Goal: Information Seeking & Learning: Understand process/instructions

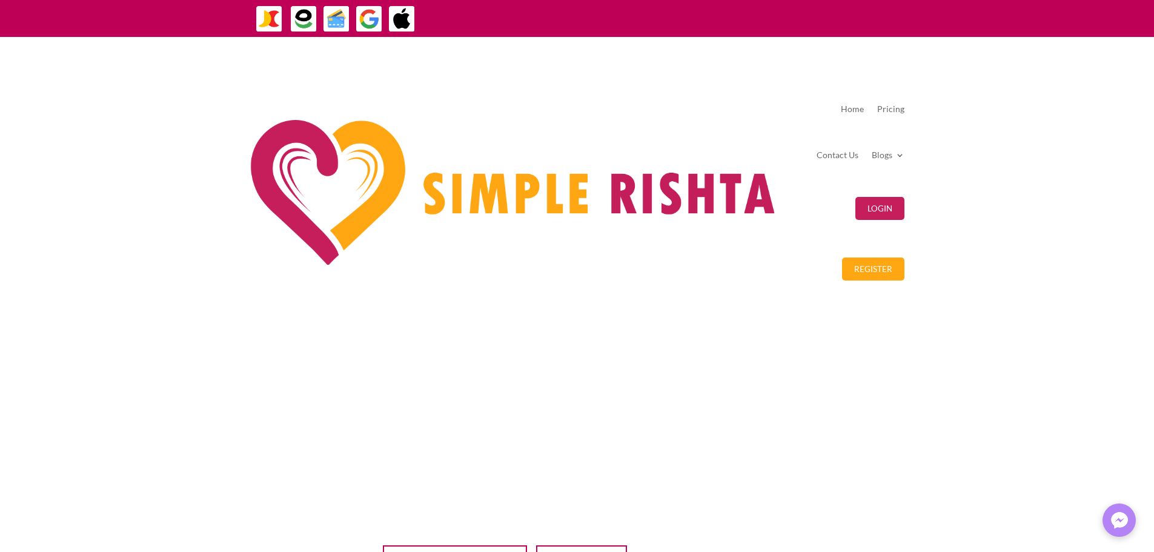
click at [536, 545] on button "Matches & Search" at bounding box center [581, 556] width 91 height 23
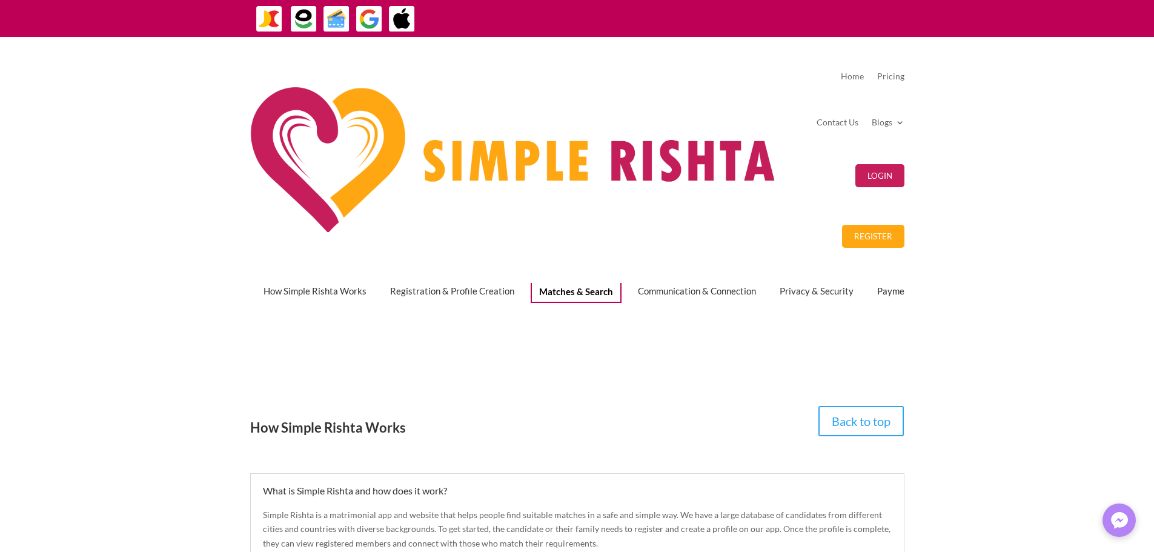
scroll to position [249, 0]
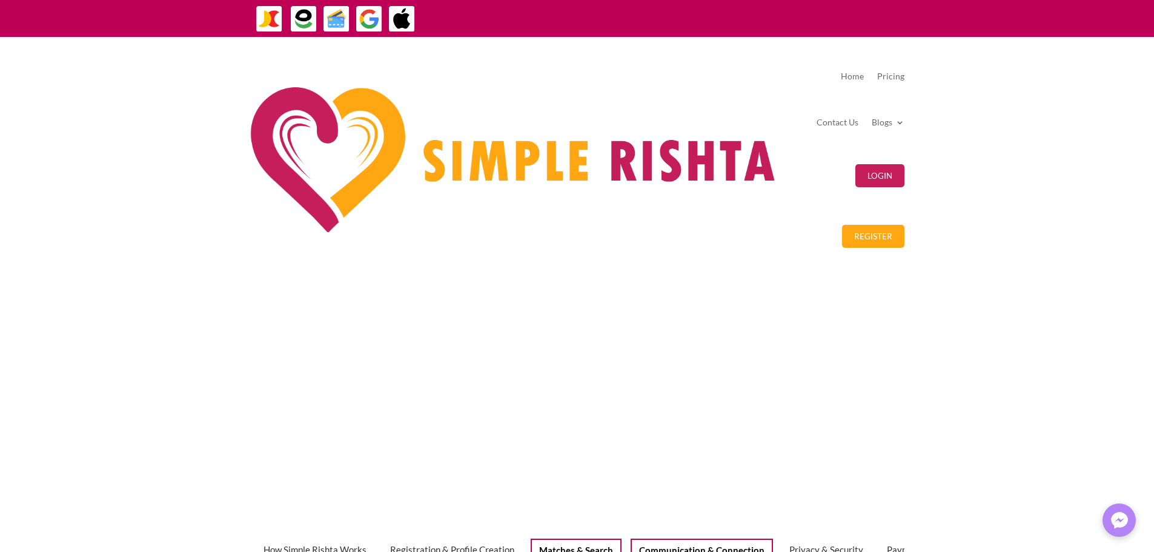
click at [631, 539] on button "Communication & Connection" at bounding box center [702, 550] width 142 height 23
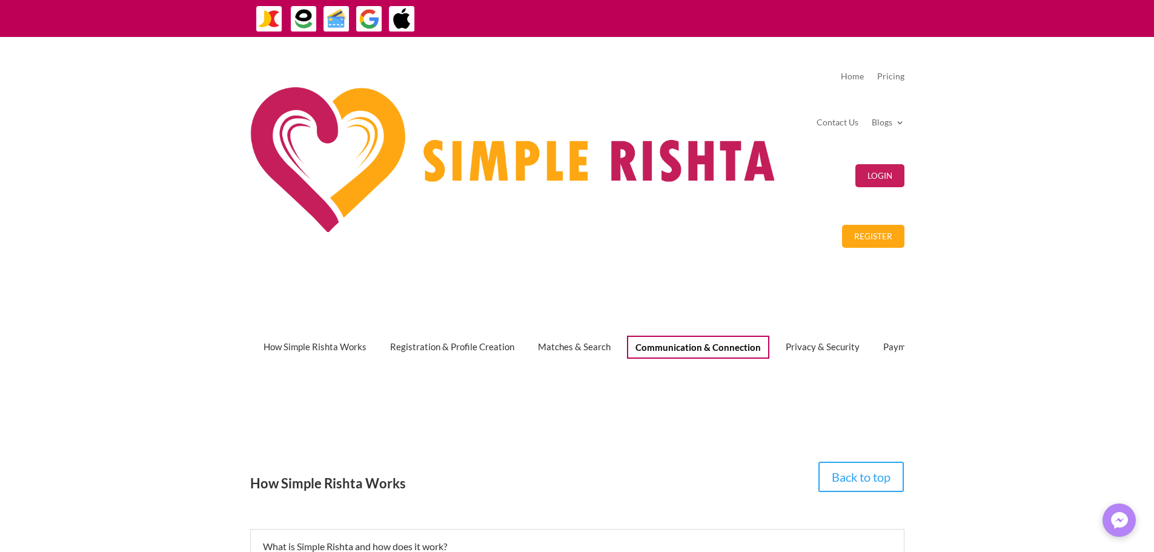
scroll to position [188, 0]
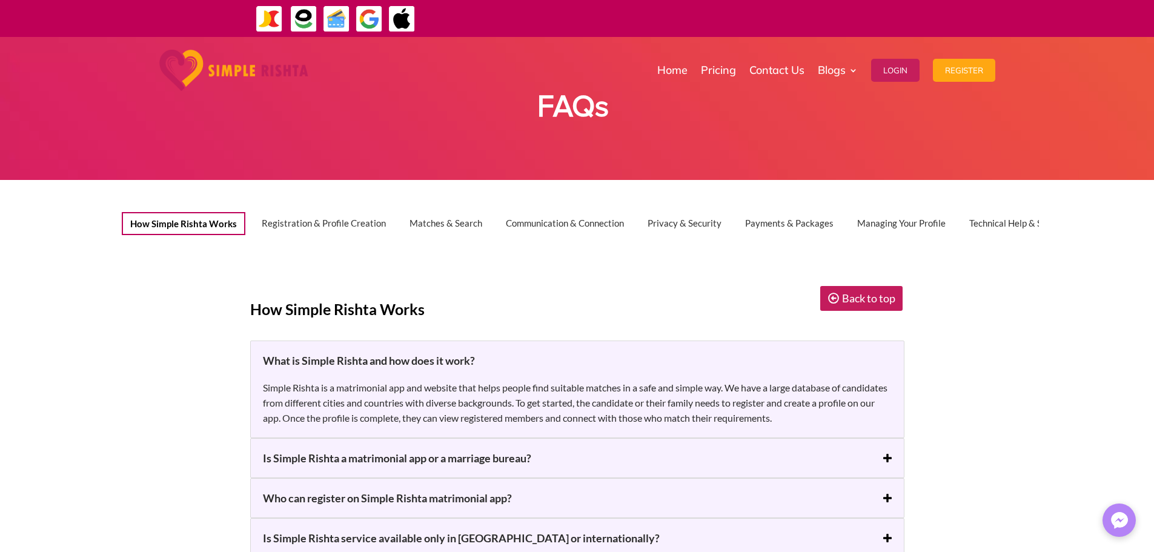
scroll to position [48, 0]
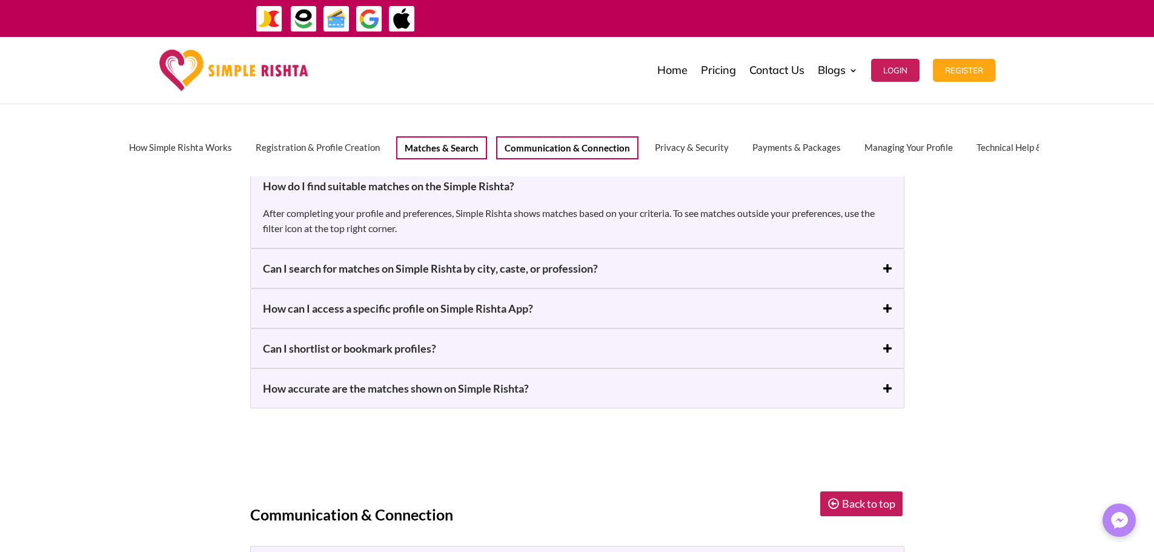
click at [554, 148] on button "Communication & Connection" at bounding box center [567, 147] width 142 height 23
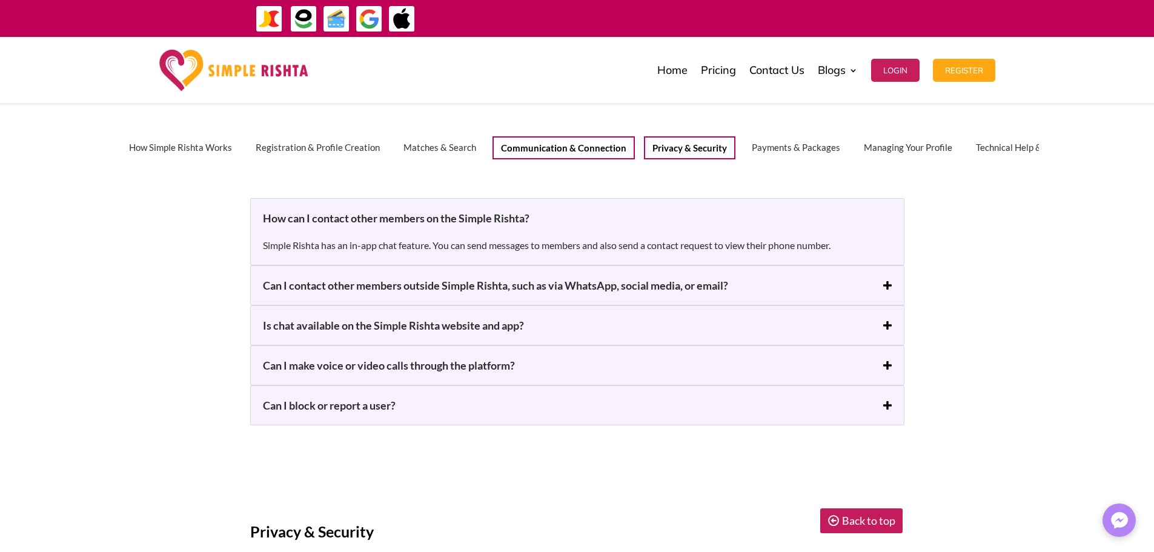
click at [696, 148] on button "Privacy & Security" at bounding box center [689, 147] width 91 height 23
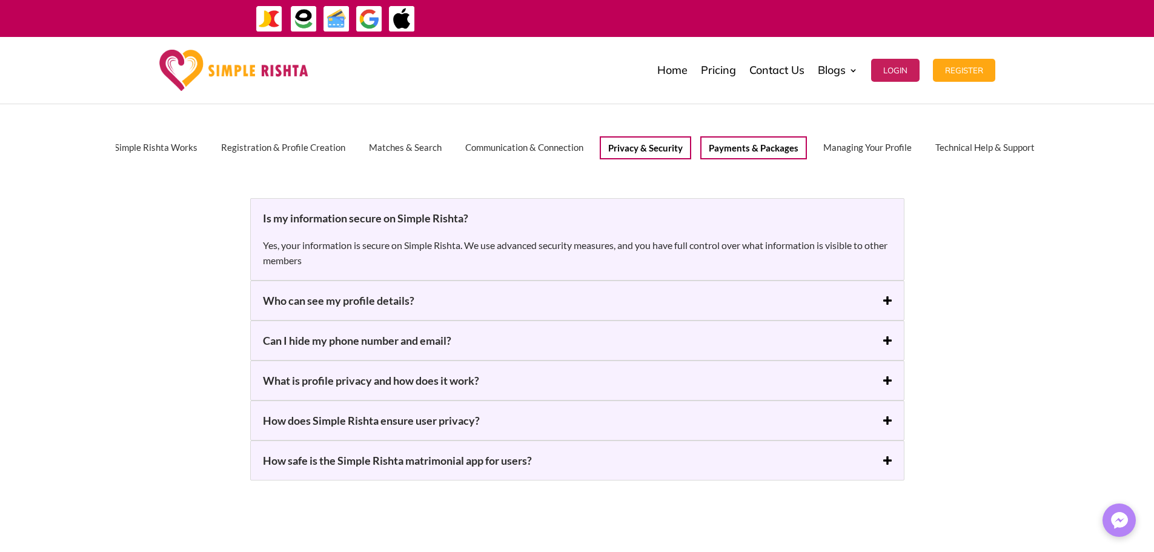
scroll to position [0, 39]
click at [789, 147] on button "Payments & Packages" at bounding box center [749, 147] width 107 height 23
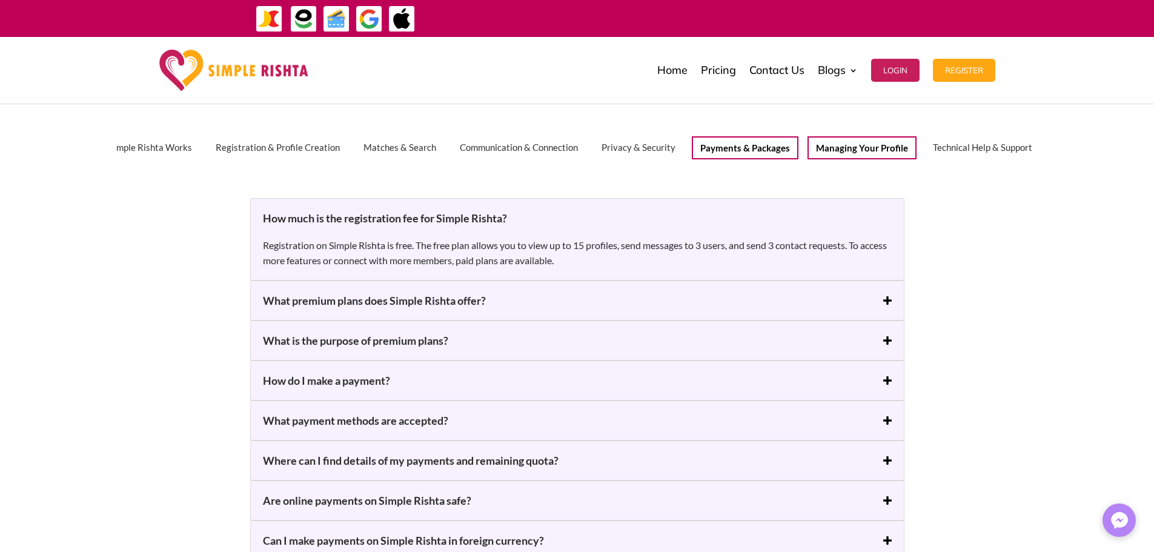
scroll to position [0, 38]
click at [829, 146] on button "Managing Your Profile" at bounding box center [863, 147] width 109 height 23
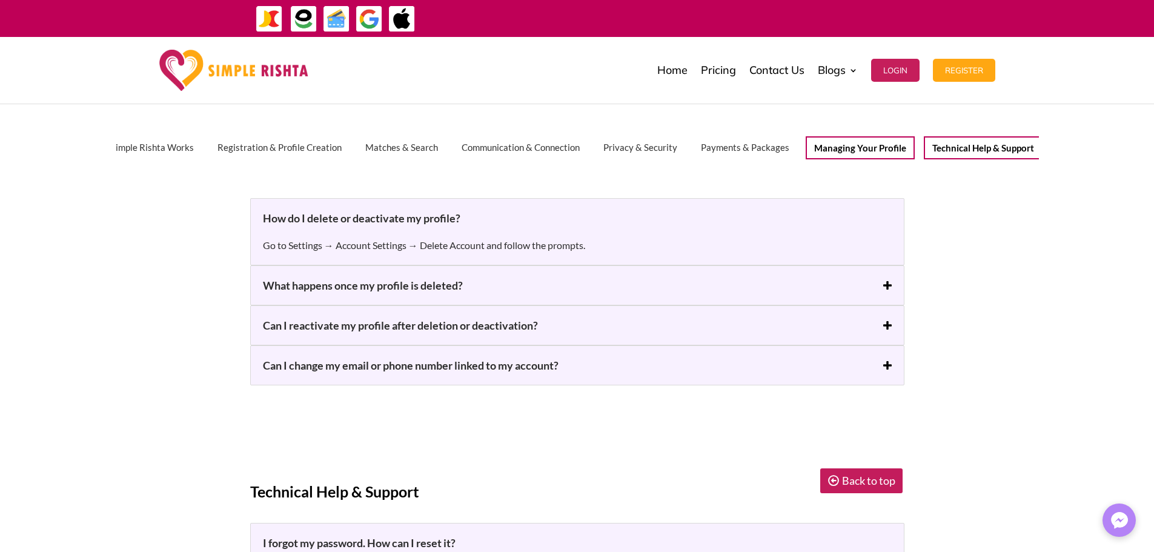
click at [1000, 146] on button "Technical Help & Support" at bounding box center [983, 147] width 119 height 23
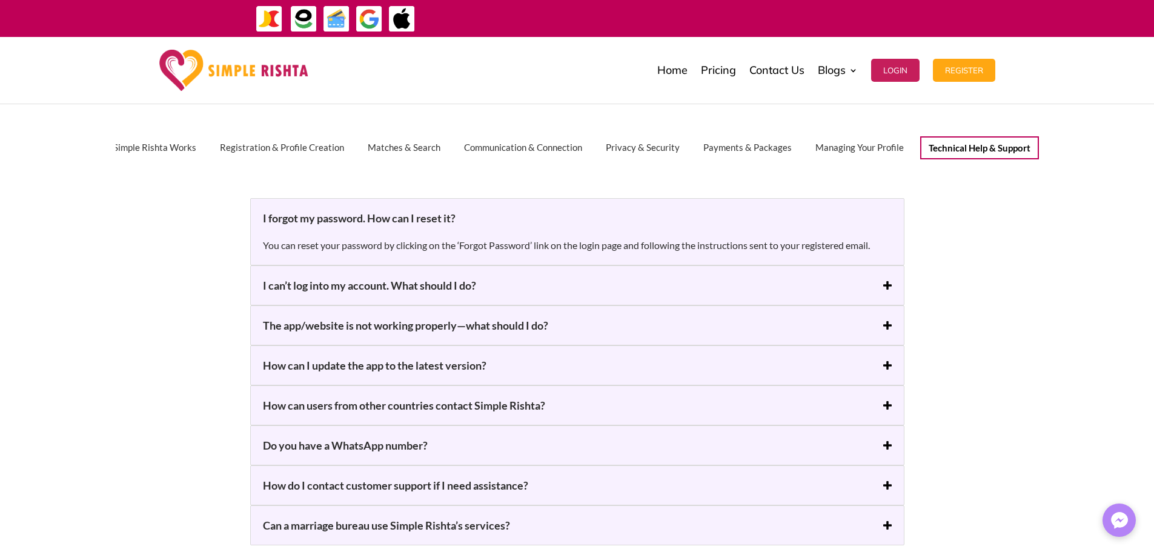
scroll to position [0, 0]
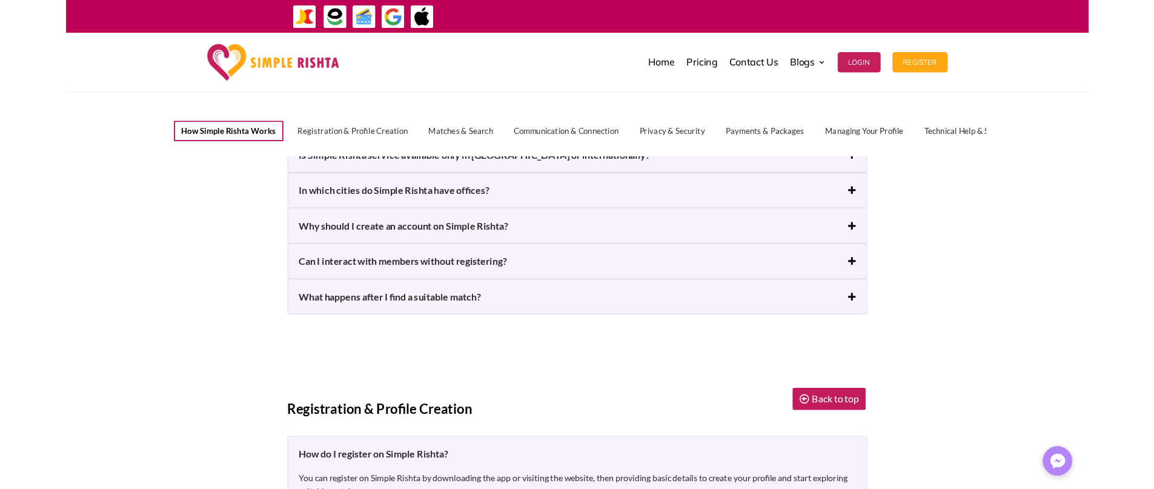
scroll to position [364, 0]
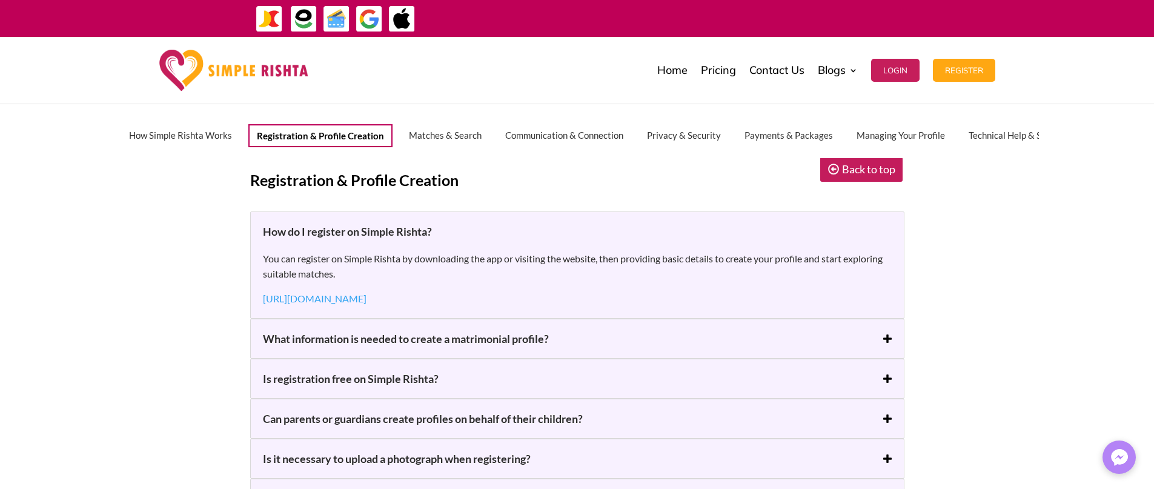
scroll to position [606, 0]
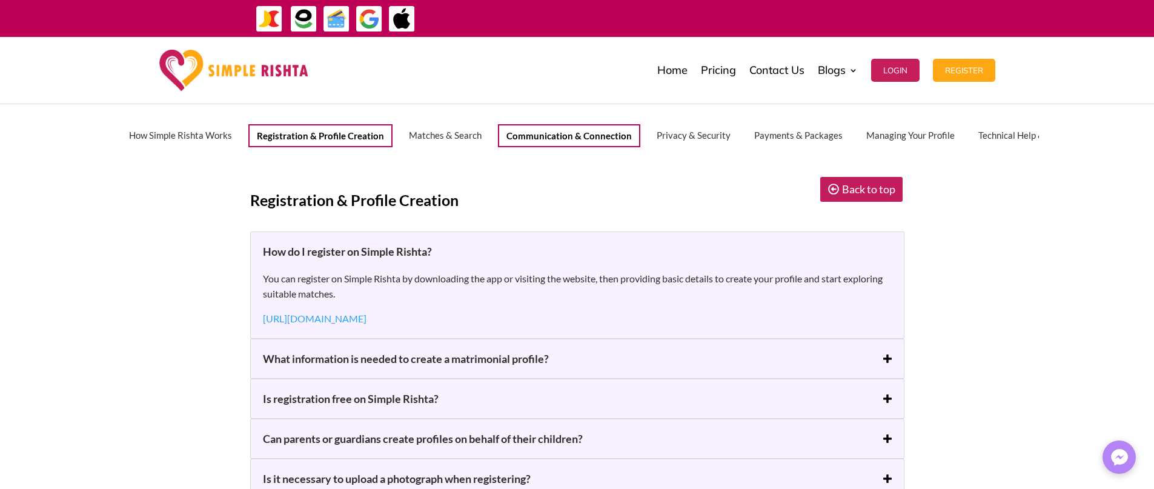
click at [577, 141] on button "Communication & Connection" at bounding box center [569, 135] width 142 height 23
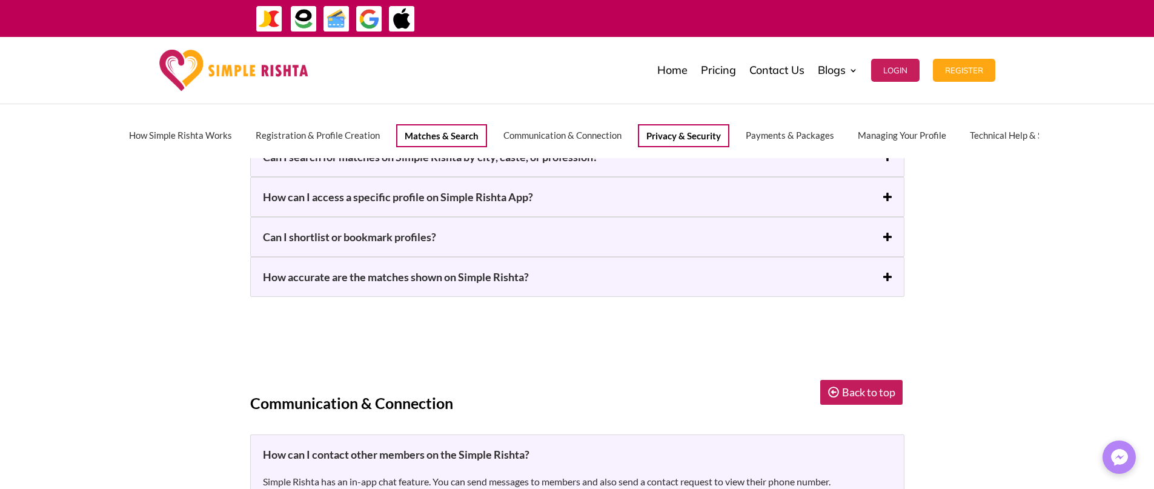
scroll to position [1784, 0]
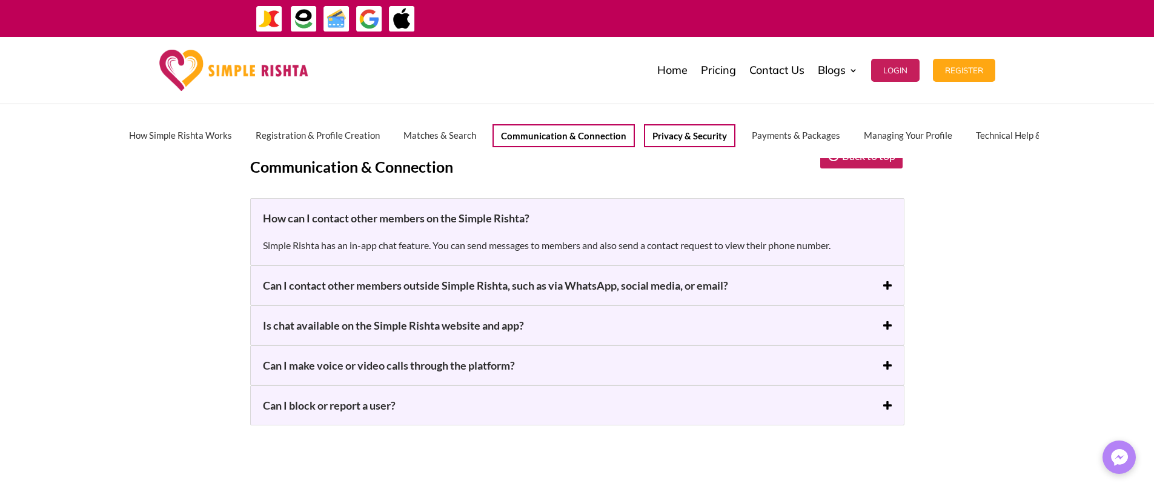
click at [683, 141] on button "Privacy & Security" at bounding box center [689, 135] width 91 height 23
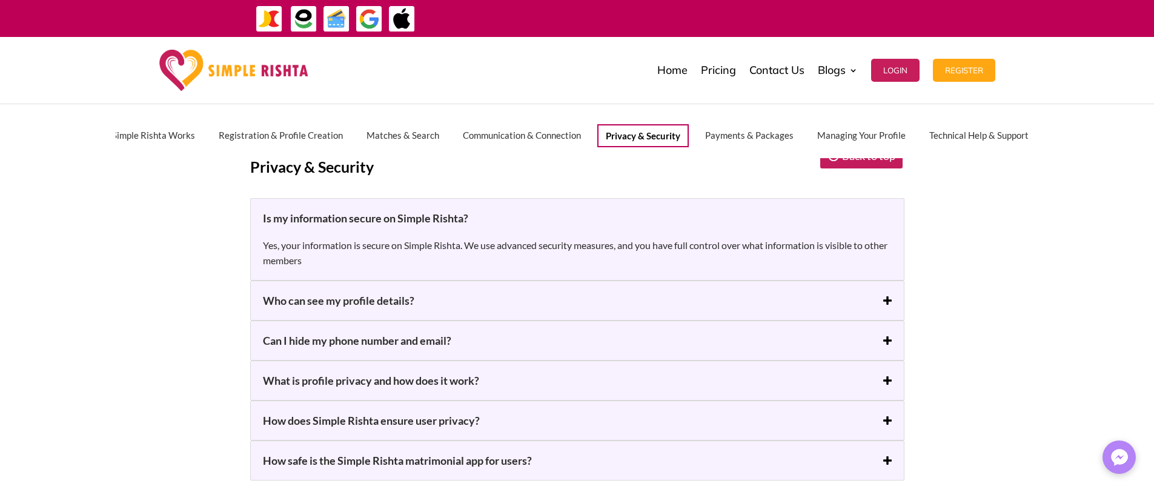
scroll to position [0, 35]
click at [831, 135] on button "Managing Your Profile" at bounding box center [866, 135] width 109 height 23
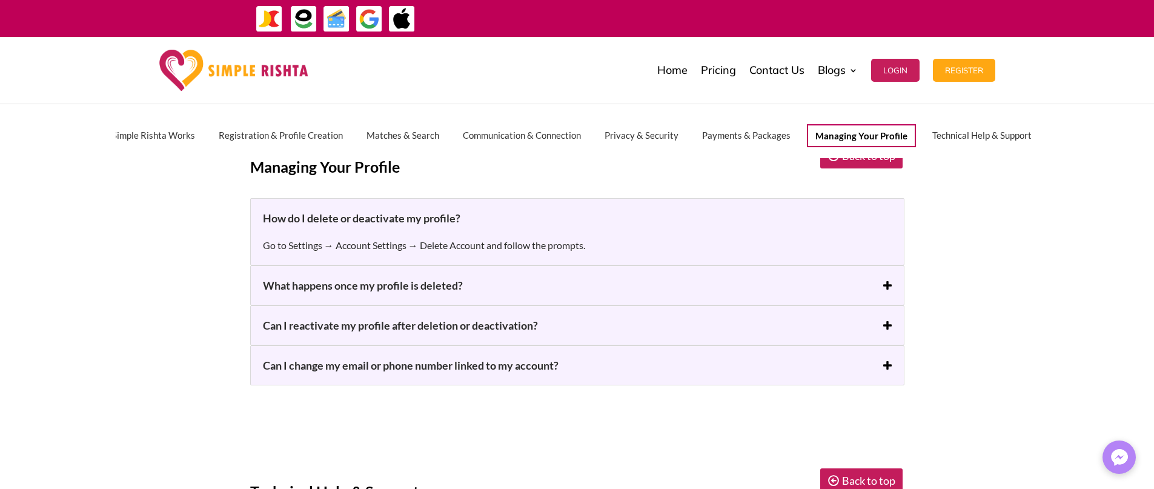
scroll to position [0, 35]
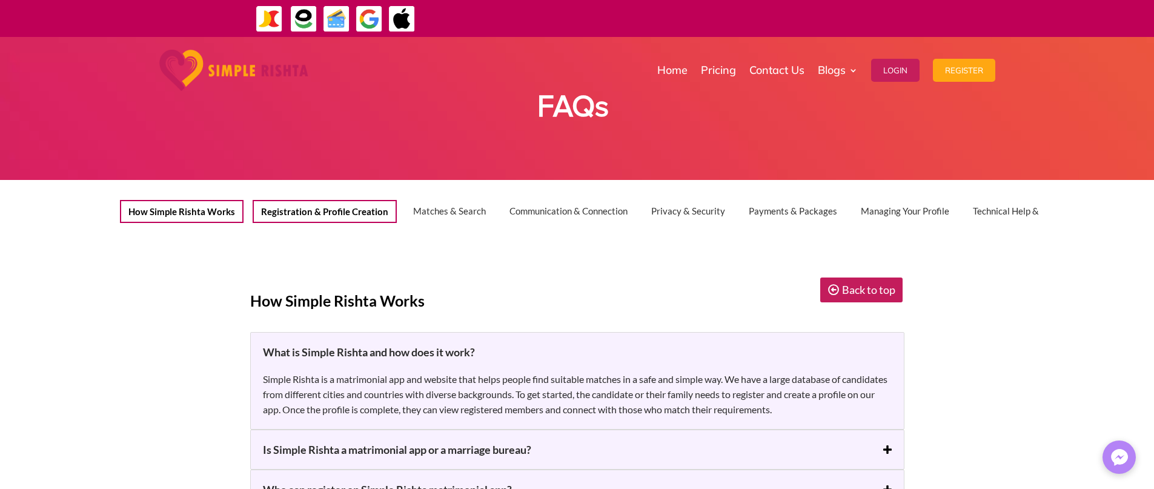
click at [212, 213] on button "How Simple Rishta Works" at bounding box center [182, 211] width 124 height 23
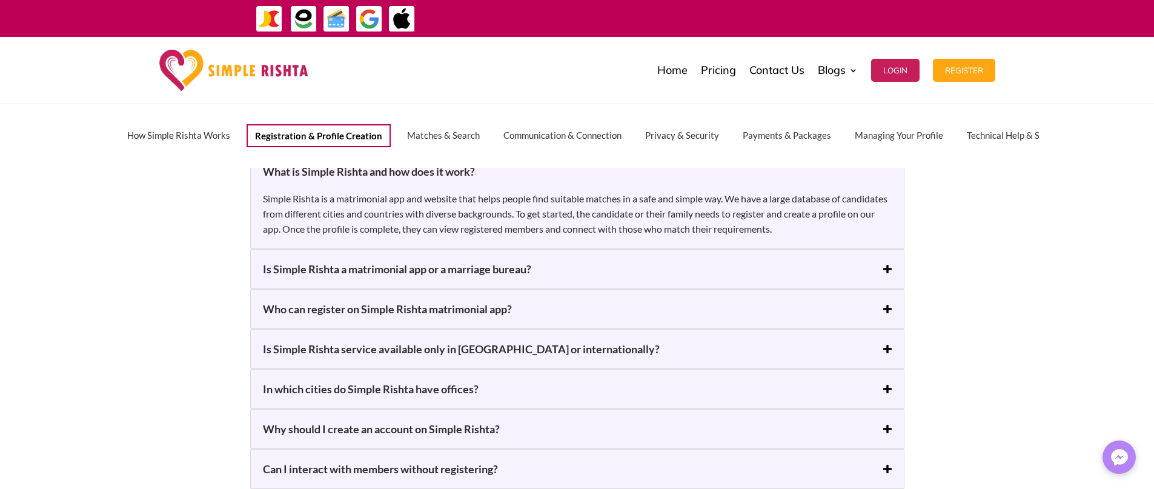
scroll to position [182, 0]
click at [436, 136] on button "Matches & Search" at bounding box center [445, 135] width 91 height 23
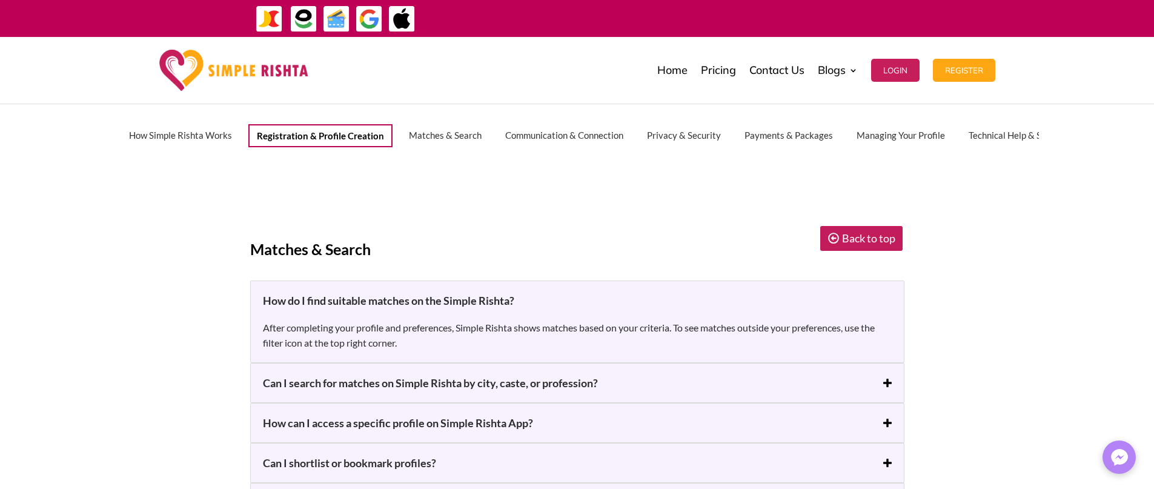
scroll to position [1353, 0]
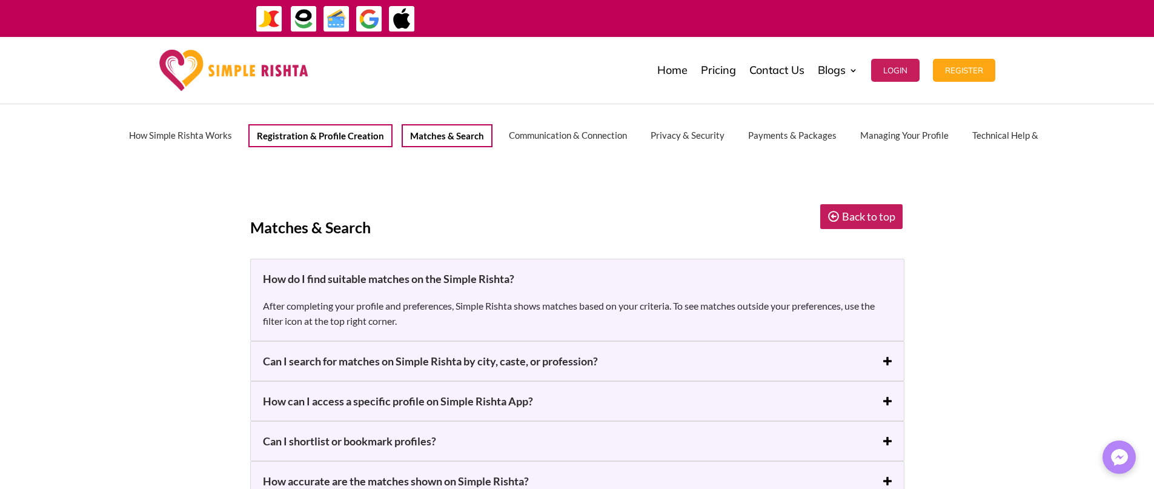
click at [462, 133] on button "Matches & Search" at bounding box center [447, 135] width 91 height 23
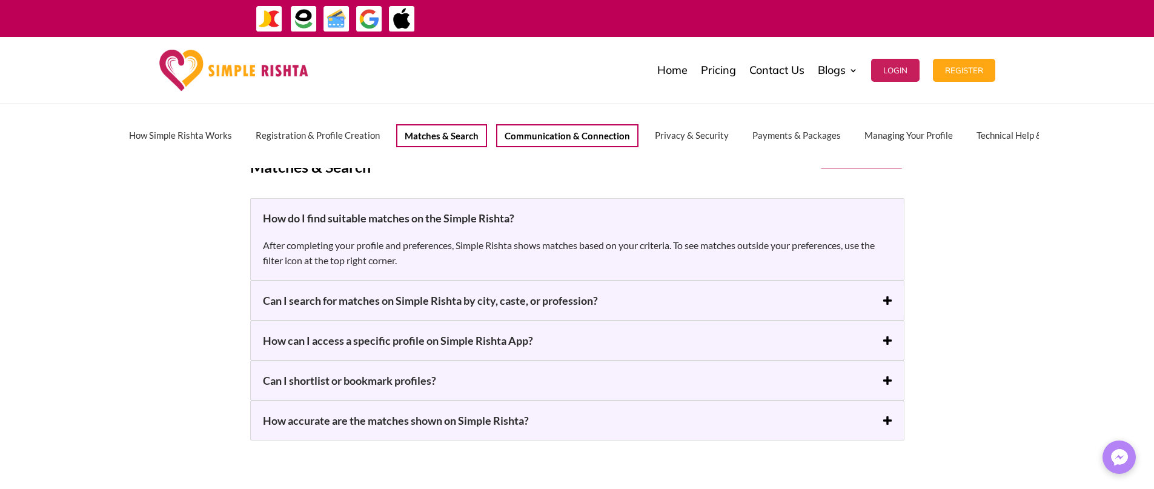
click at [542, 139] on button "Communication & Connection" at bounding box center [567, 135] width 142 height 23
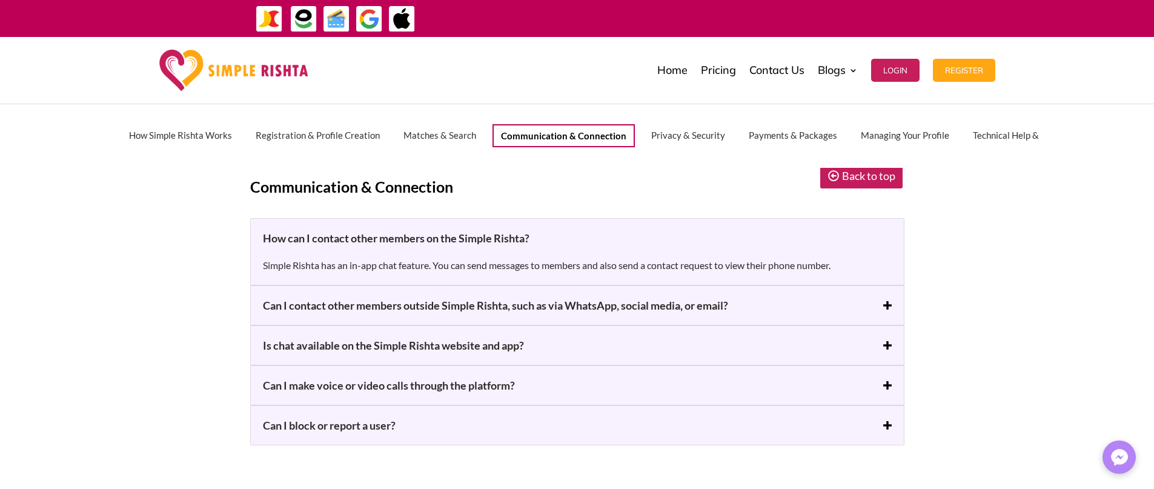
scroll to position [1793, 0]
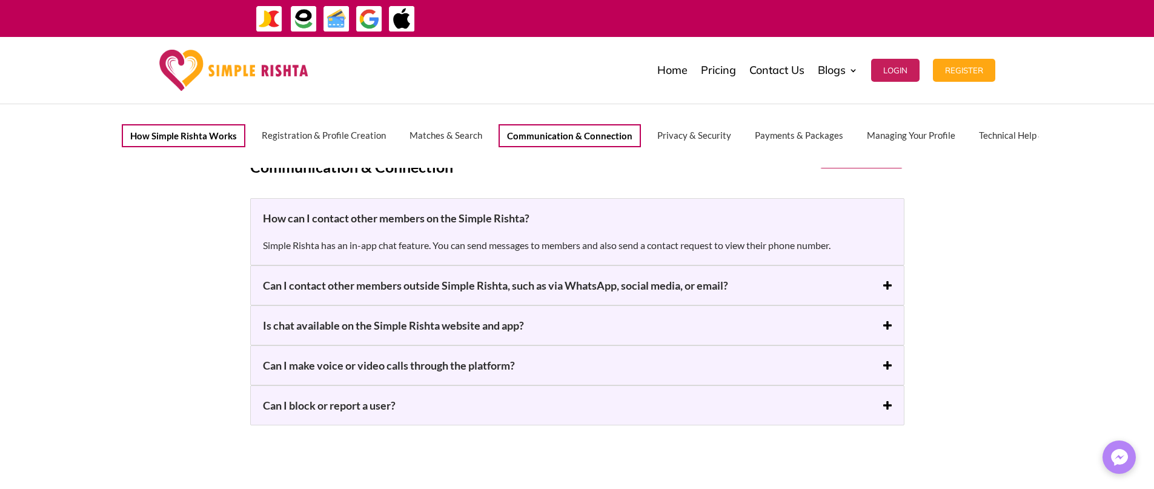
click at [161, 129] on button "How Simple Rishta Works" at bounding box center [184, 135] width 124 height 23
click at [174, 130] on button "How Simple Rishta Works" at bounding box center [184, 135] width 124 height 23
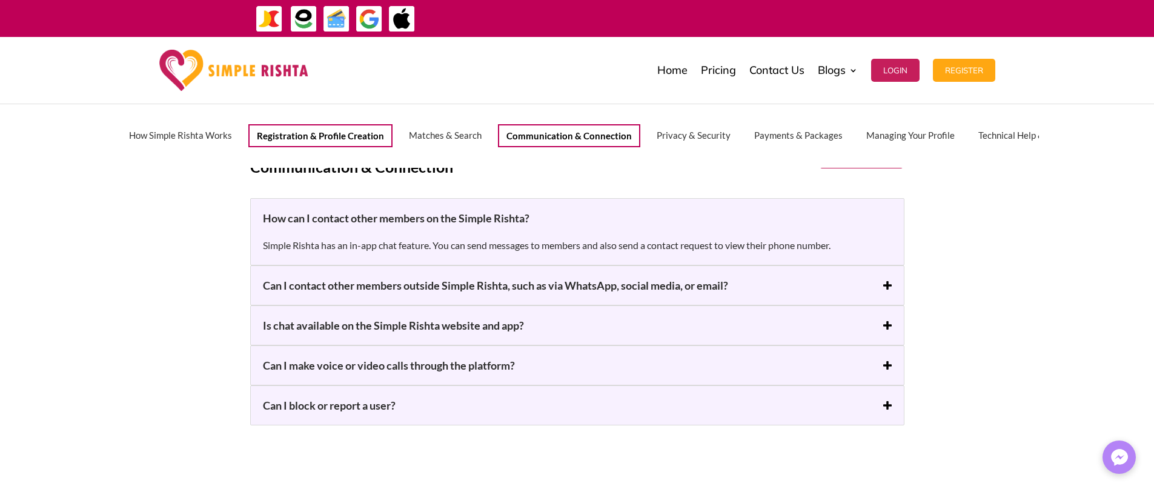
click at [337, 138] on button "Registration & Profile Creation" at bounding box center [320, 135] width 144 height 23
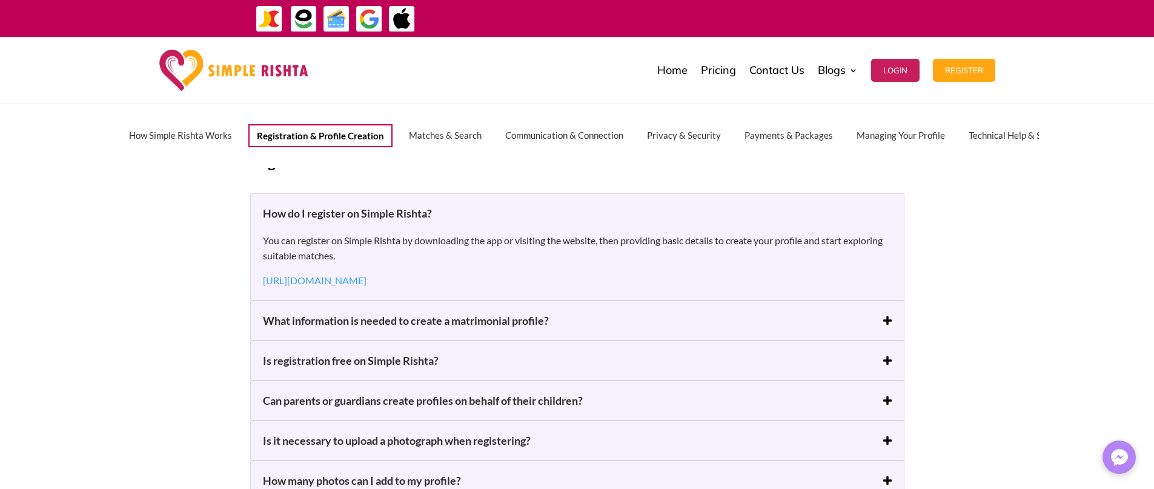
scroll to position [649, 0]
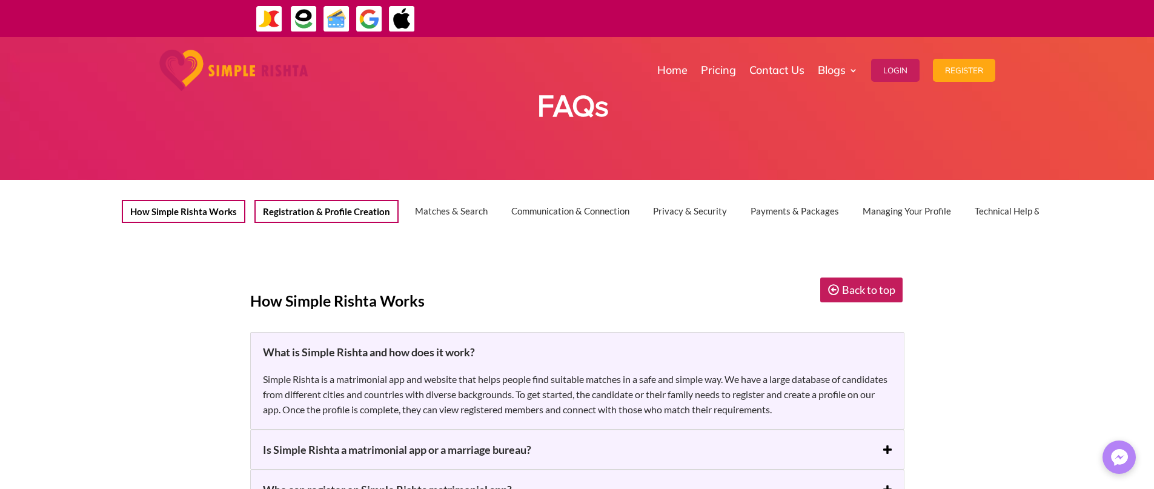
click at [178, 207] on button "How Simple Rishta Works" at bounding box center [184, 211] width 124 height 23
click at [188, 200] on button "How Simple Rishta Works" at bounding box center [184, 211] width 124 height 23
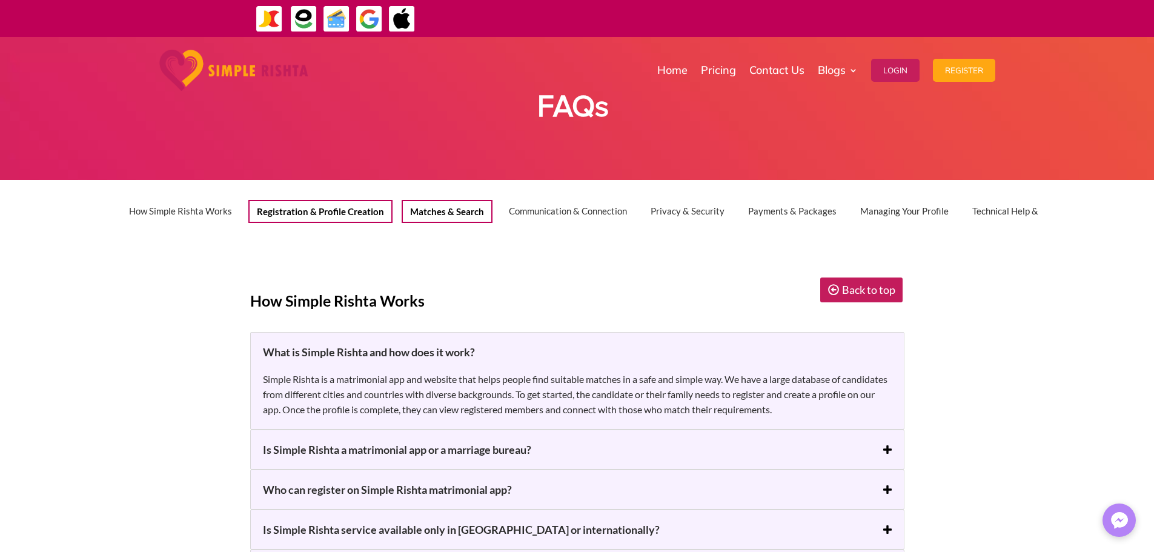
click at [454, 212] on button "Matches & Search" at bounding box center [447, 211] width 91 height 23
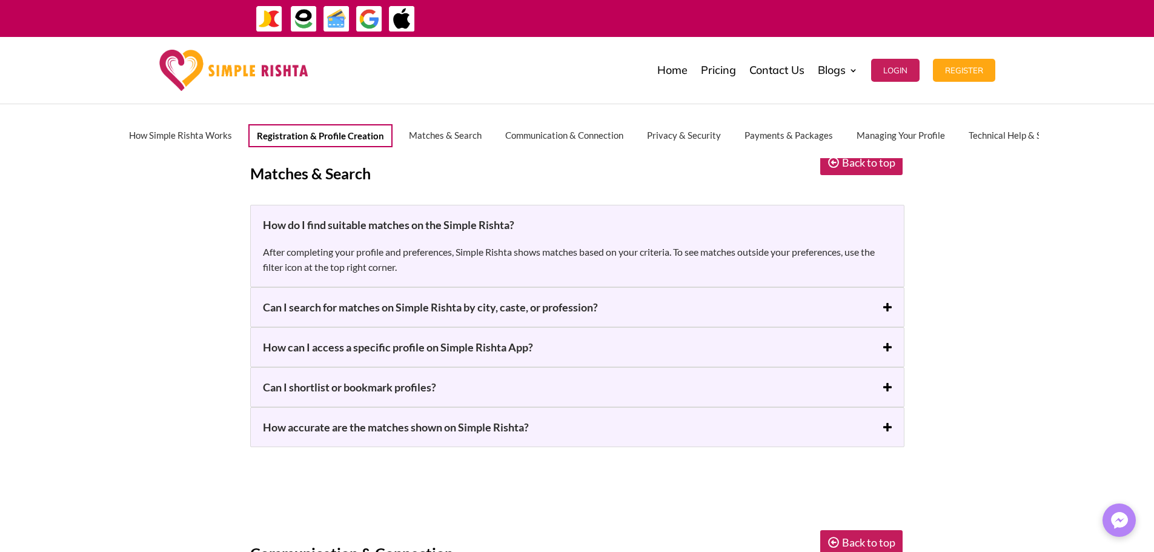
scroll to position [1413, 0]
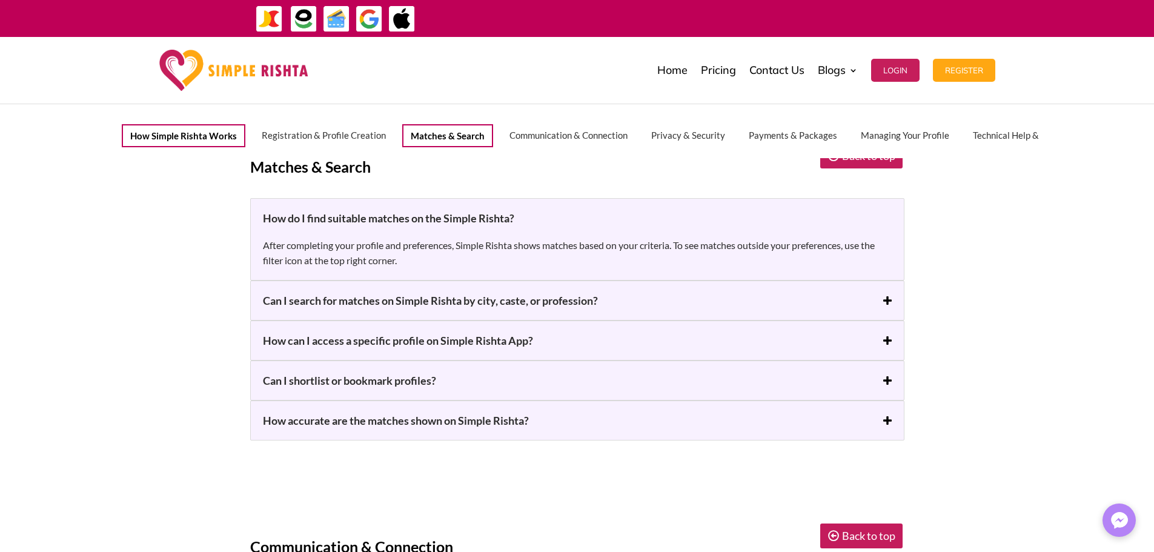
click at [219, 138] on button "How Simple Rishta Works" at bounding box center [184, 135] width 124 height 23
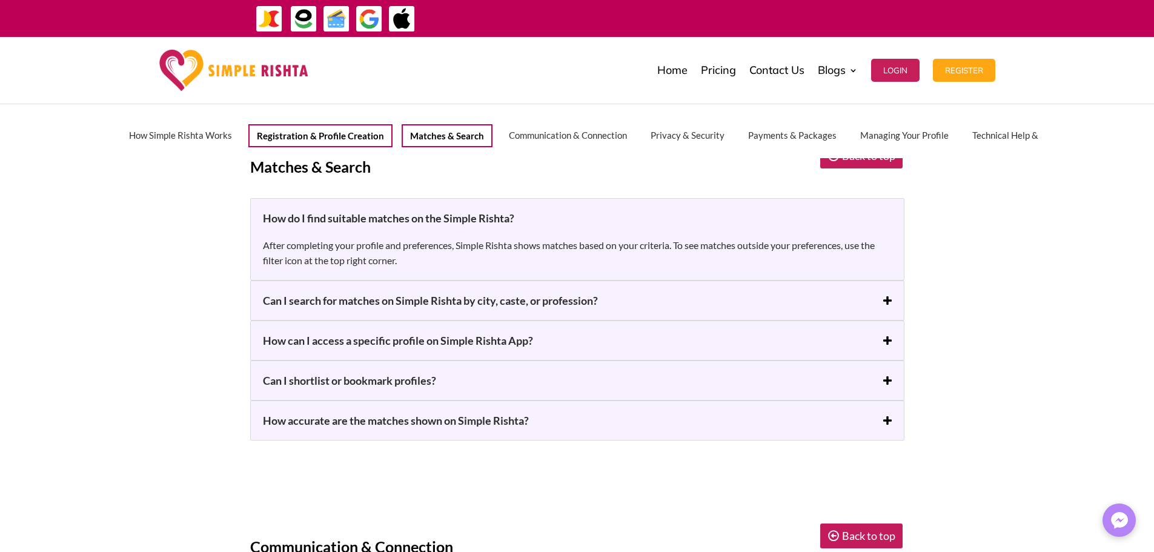
click at [305, 130] on button "Registration & Profile Creation" at bounding box center [320, 135] width 144 height 23
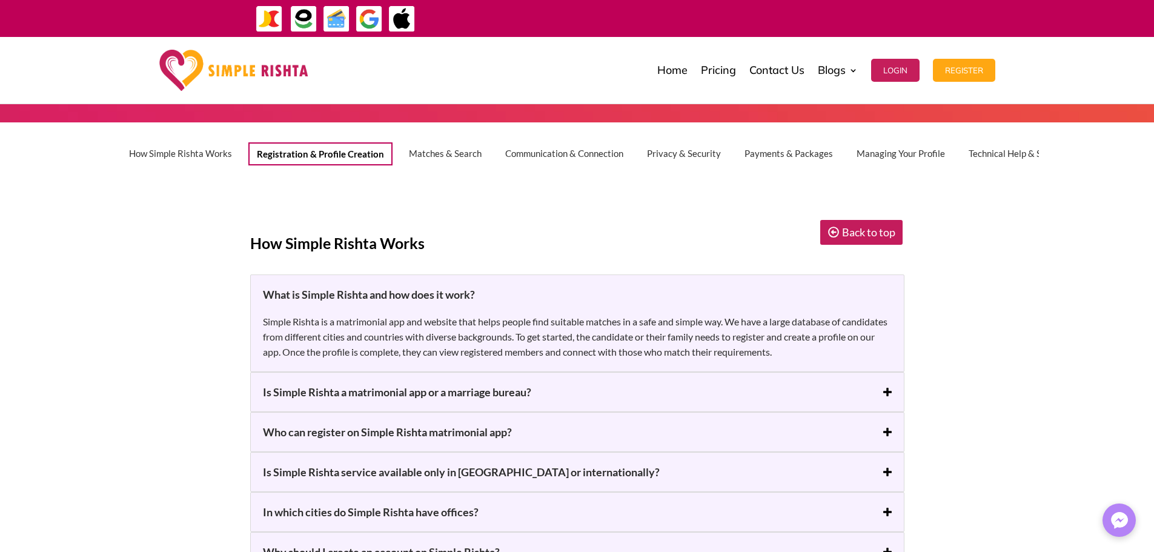
scroll to position [0, 0]
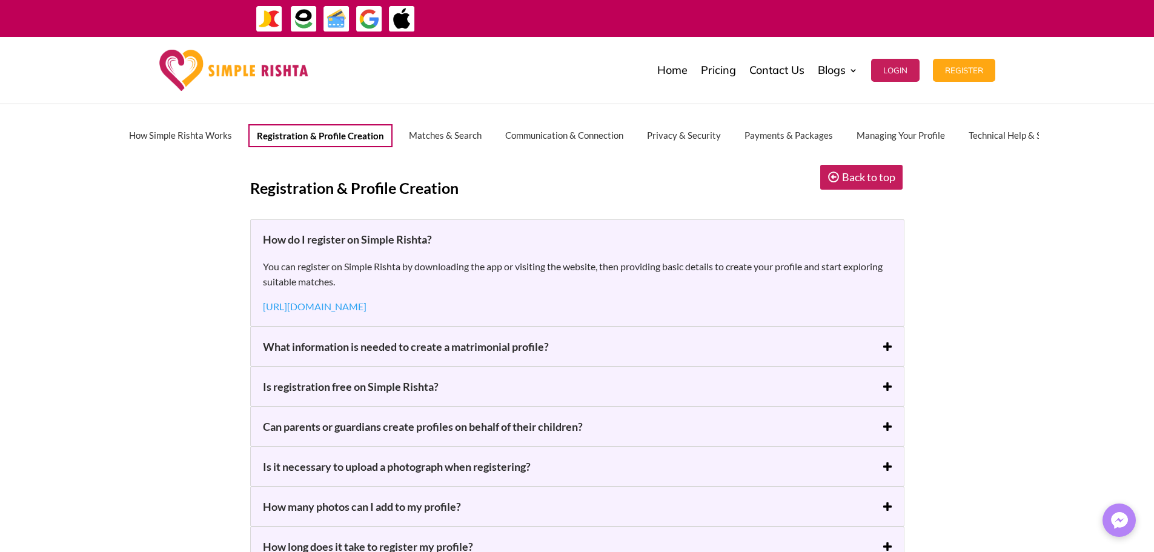
scroll to position [606, 0]
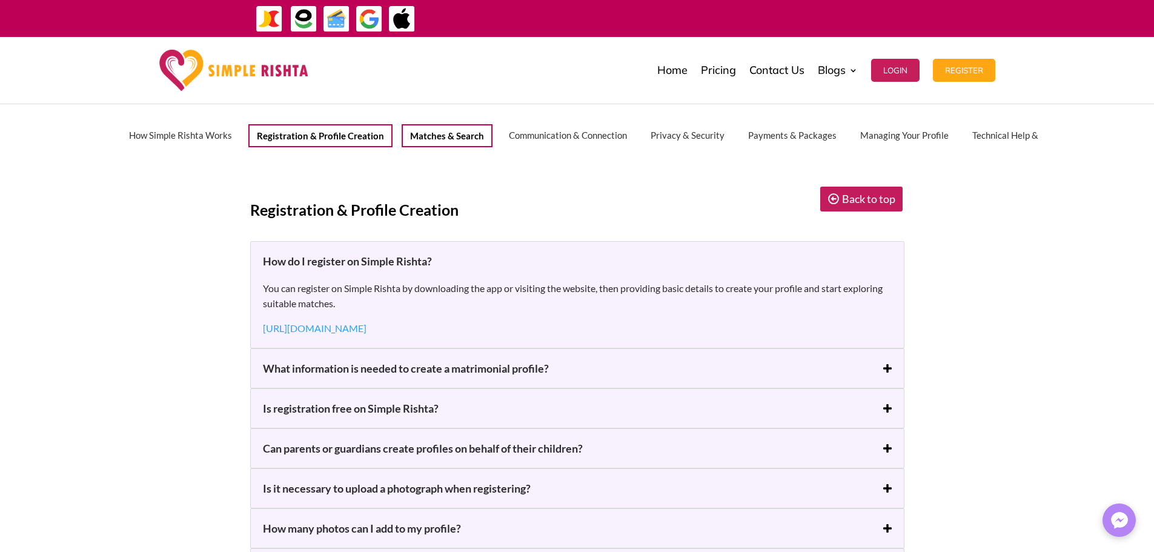
click at [450, 134] on button "Matches & Search" at bounding box center [447, 135] width 91 height 23
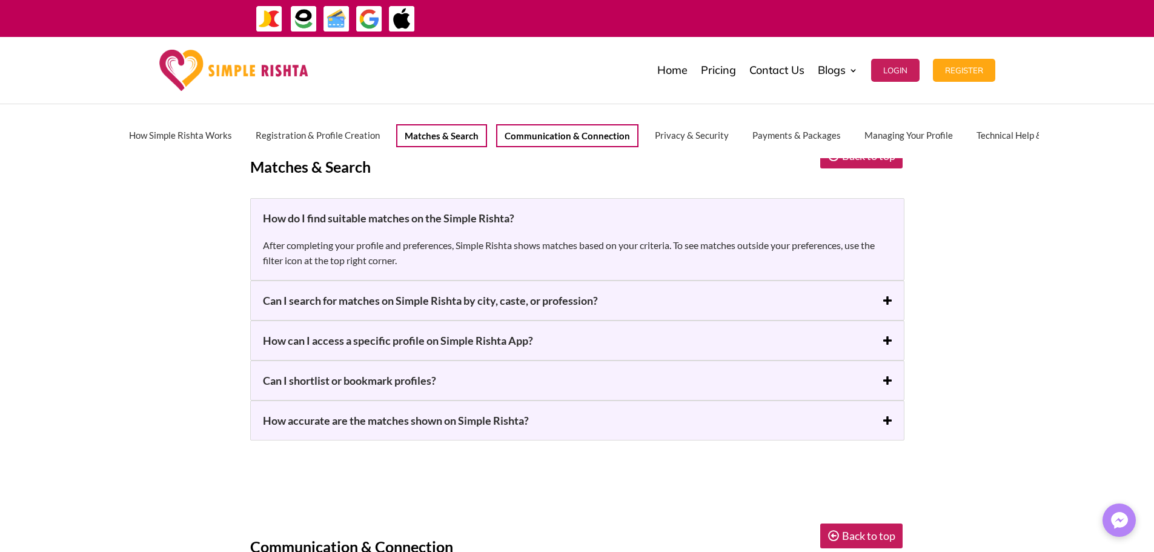
click at [530, 134] on button "Communication & Connection" at bounding box center [567, 135] width 142 height 23
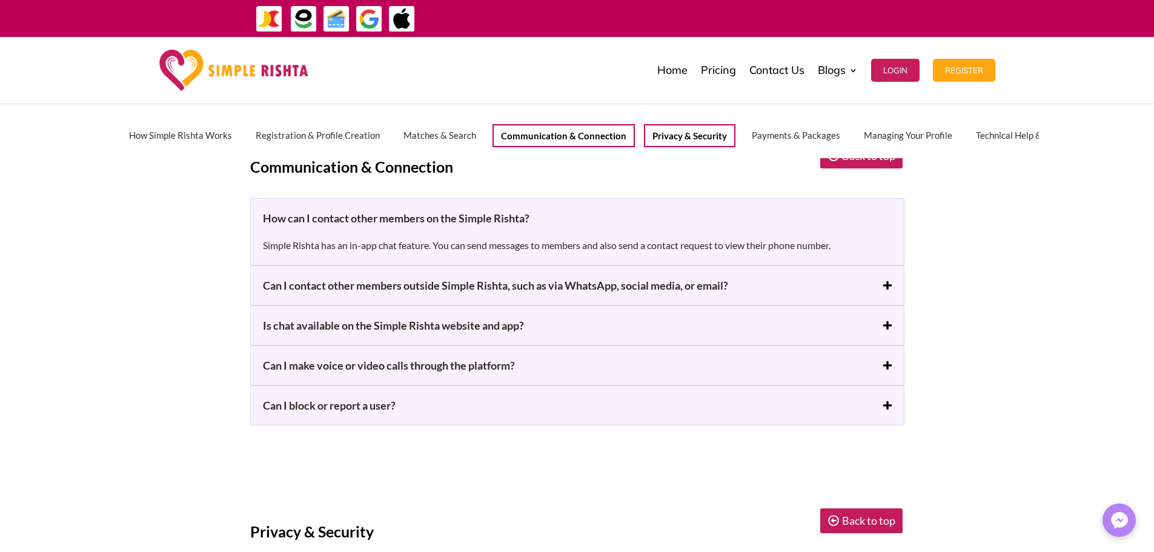
click at [653, 134] on button "Privacy & Security" at bounding box center [689, 135] width 91 height 23
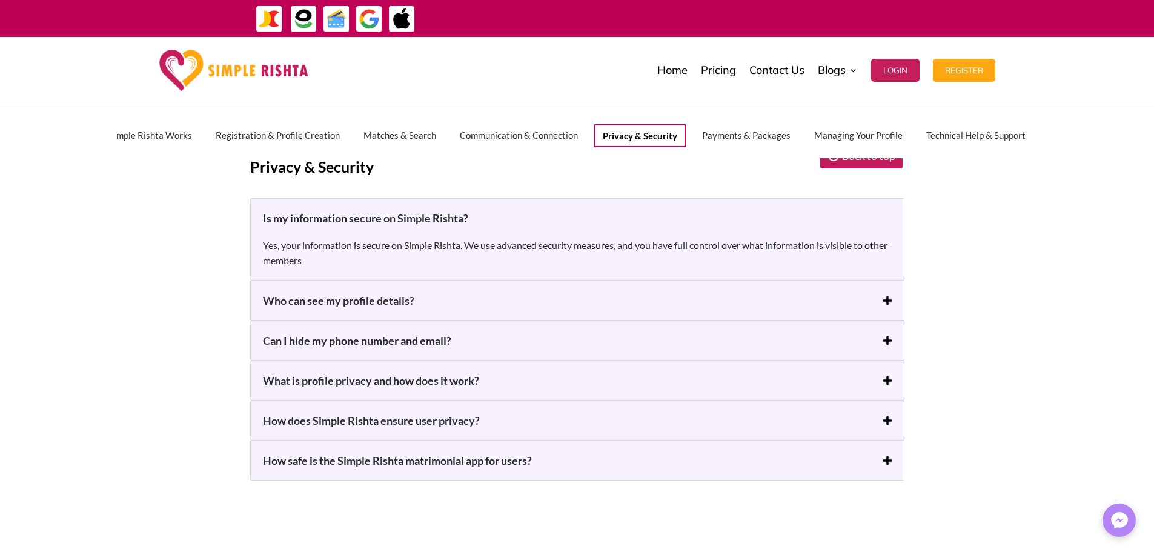
scroll to position [0, 35]
click at [737, 142] on button "Payments & Packages" at bounding box center [753, 135] width 107 height 23
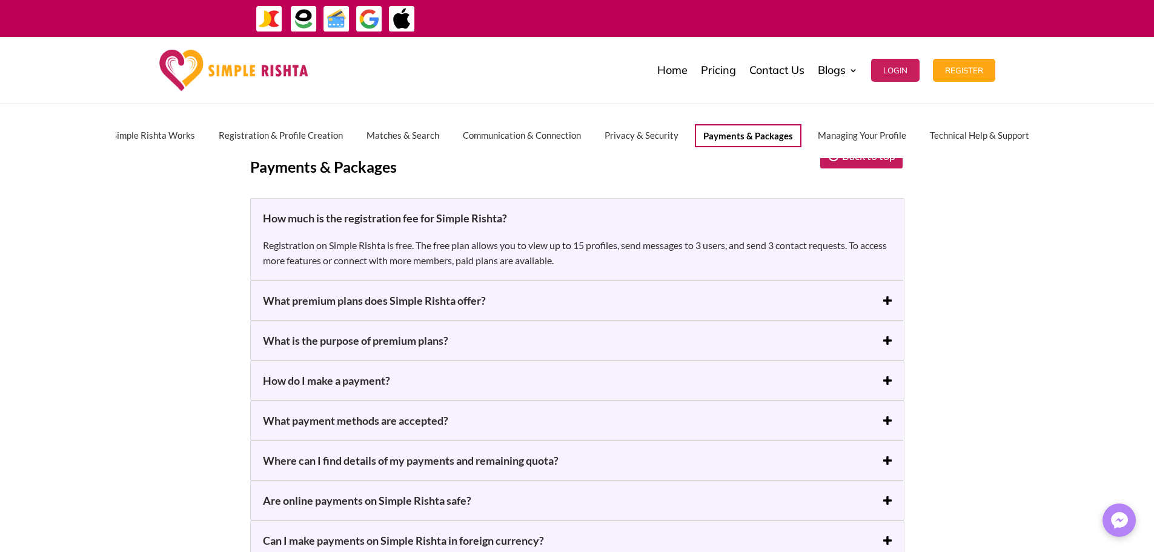
scroll to position [0, 35]
click at [806, 139] on div "How Simple Rishta Works Registration & Profile Creation Matches & Search Commun…" at bounding box center [577, 135] width 923 height 23
click at [822, 136] on button "Managing Your Profile" at bounding box center [866, 135] width 109 height 23
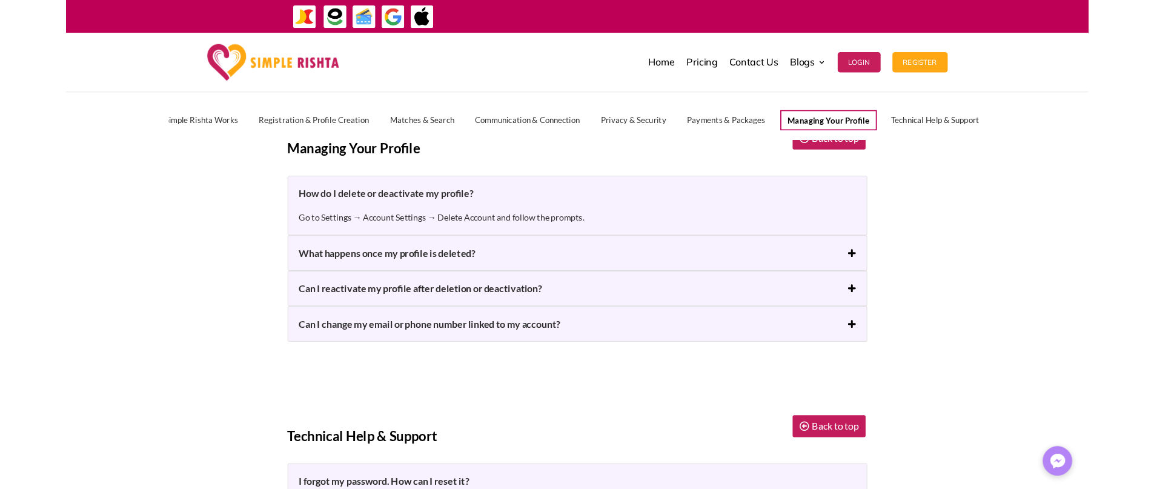
scroll to position [0, 34]
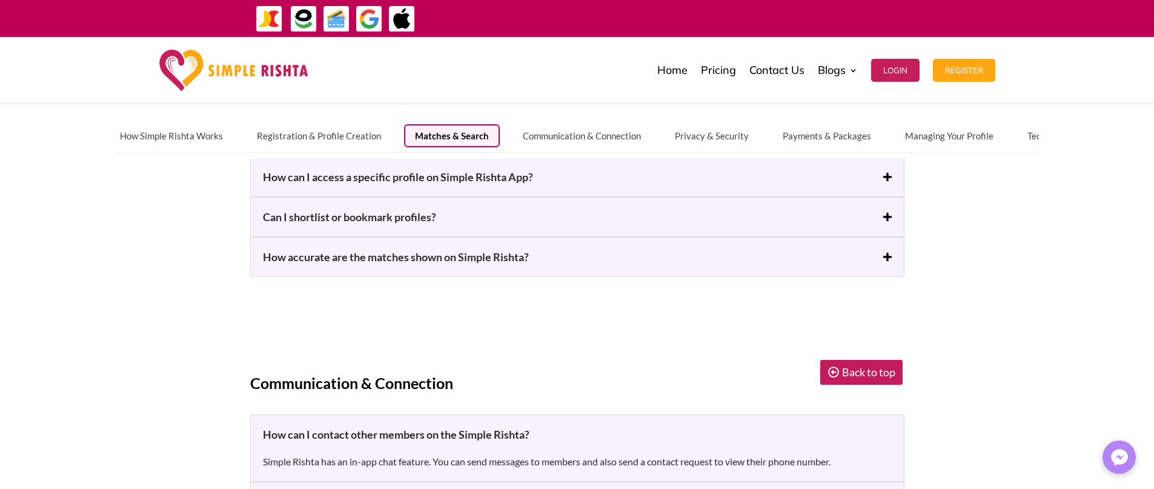
scroll to position [1460, 0]
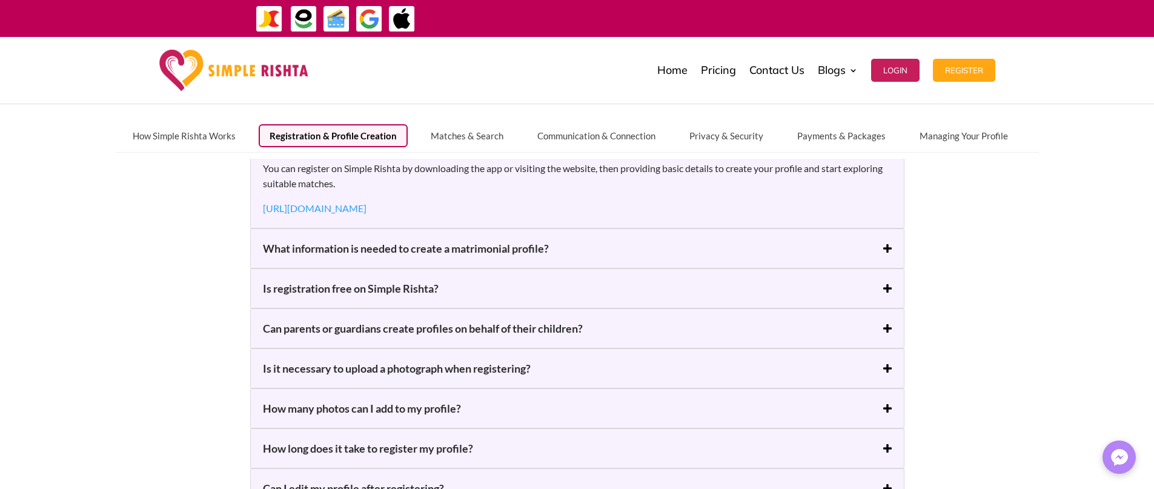
scroll to position [727, 0]
click at [468, 138] on button "Matches & Search" at bounding box center [467, 135] width 95 height 23
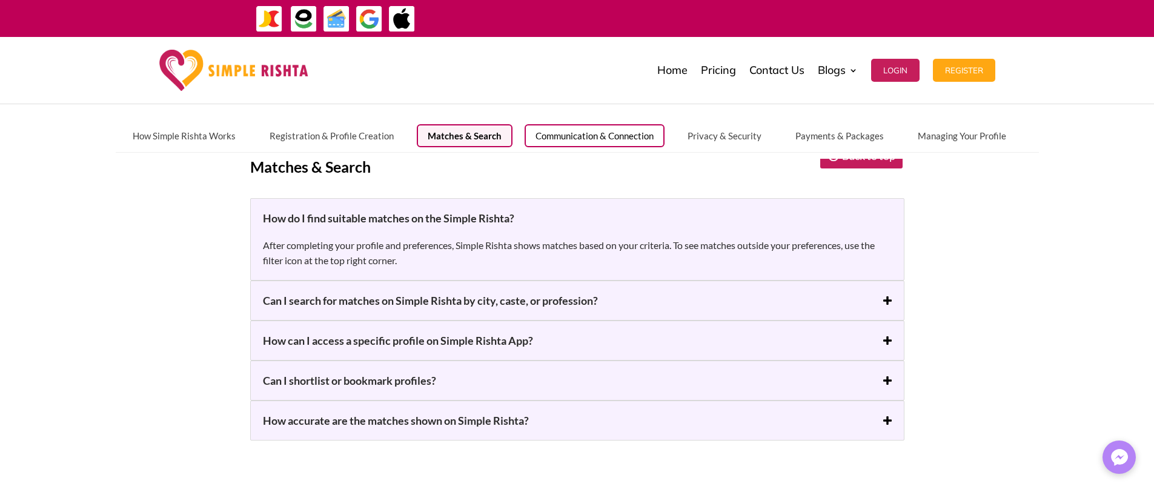
click at [577, 134] on button "Communication & Connection" at bounding box center [595, 135] width 140 height 23
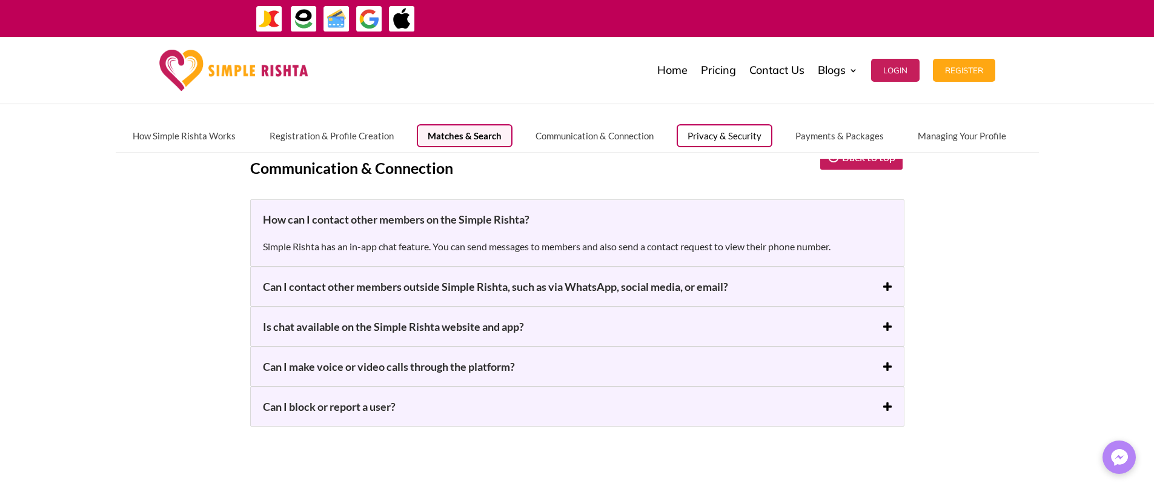
scroll to position [0, 14]
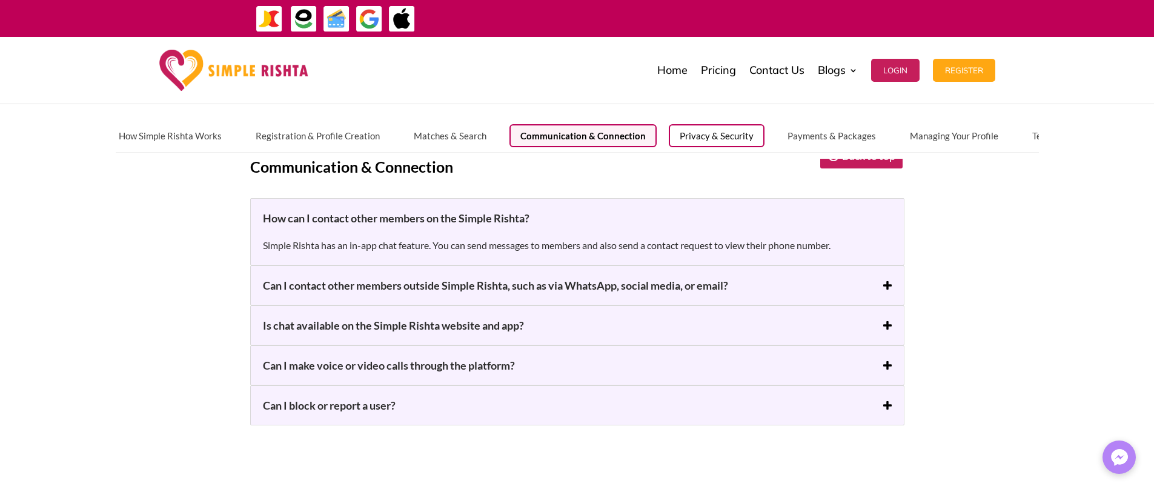
click at [703, 134] on button "Privacy & Security" at bounding box center [717, 135] width 96 height 23
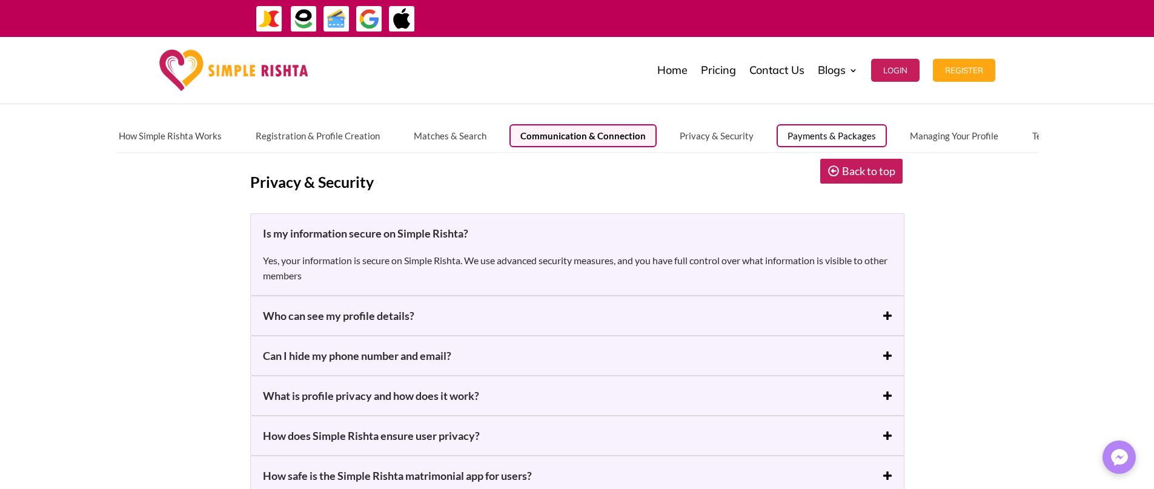
scroll to position [2159, 0]
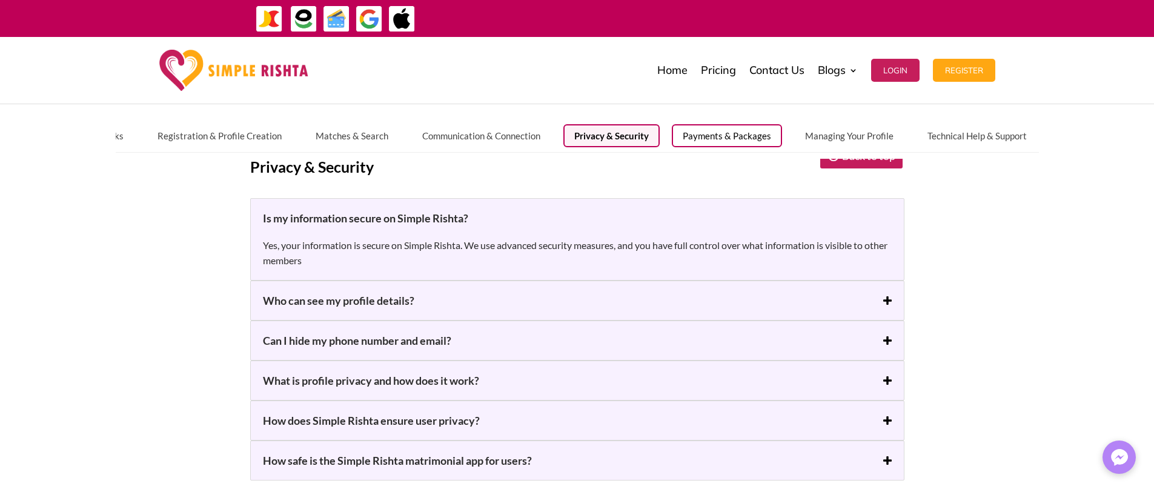
click at [817, 133] on button "Managing Your Profile" at bounding box center [849, 135] width 110 height 23
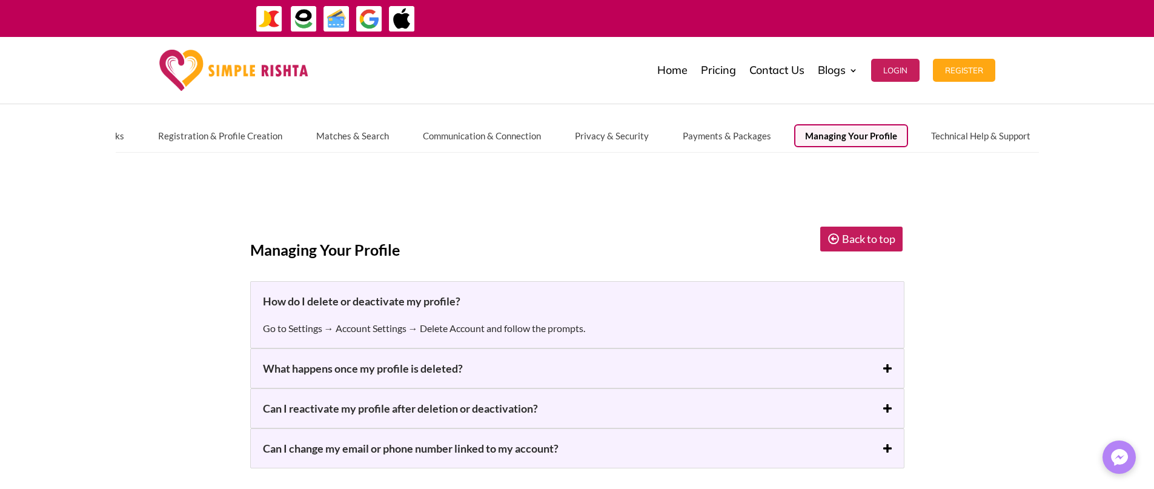
scroll to position [3278, 0]
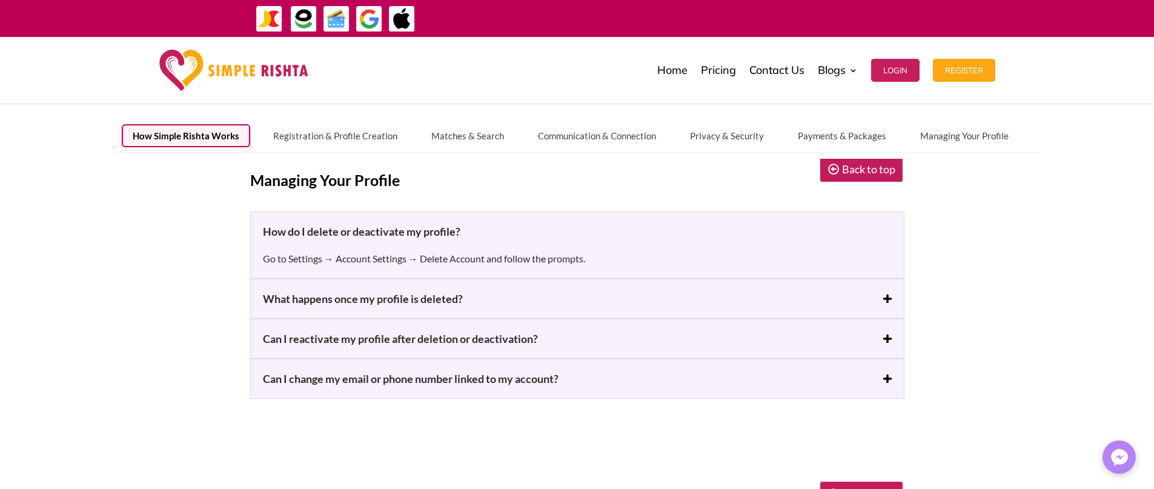
scroll to position [3278, 0]
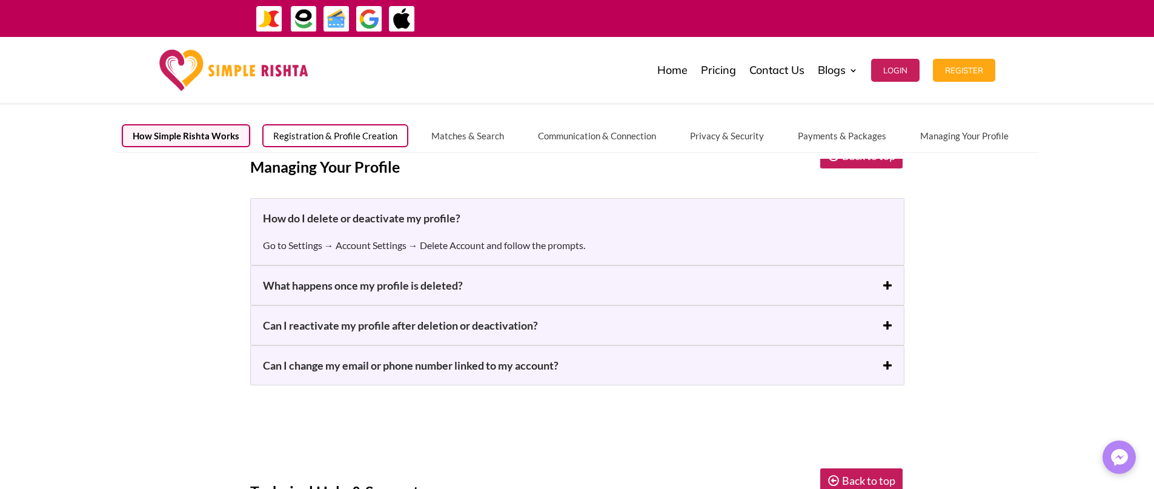
click at [329, 133] on button "Registration & Profile Creation" at bounding box center [335, 135] width 146 height 23
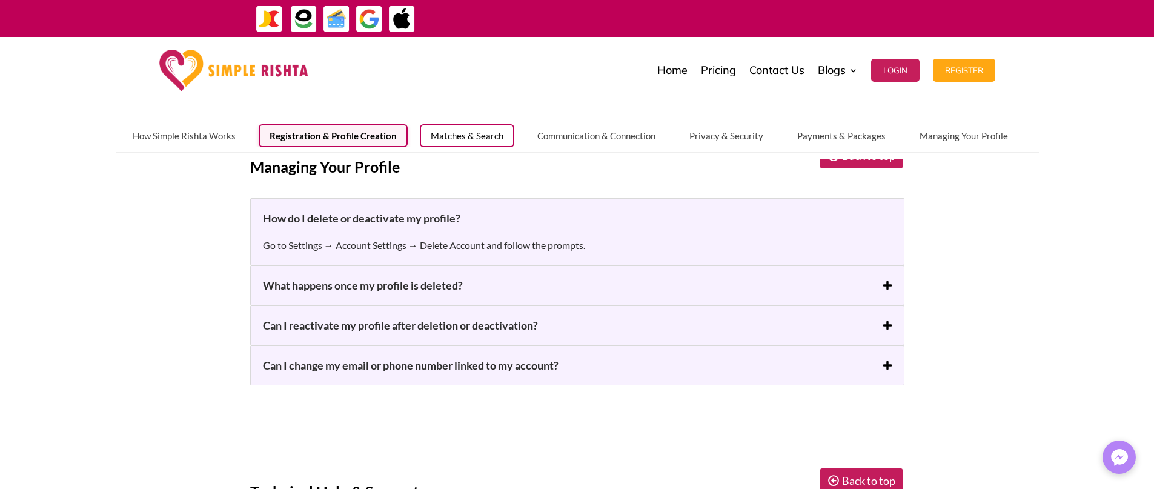
click at [427, 132] on button "Matches & Search" at bounding box center [467, 135] width 95 height 23
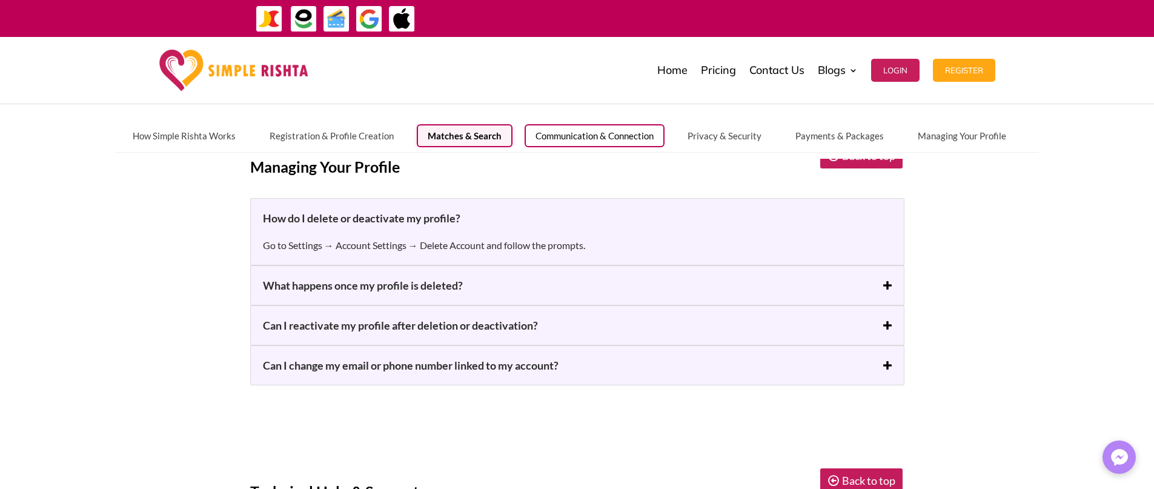
click at [580, 132] on button "Communication & Connection" at bounding box center [595, 135] width 140 height 23
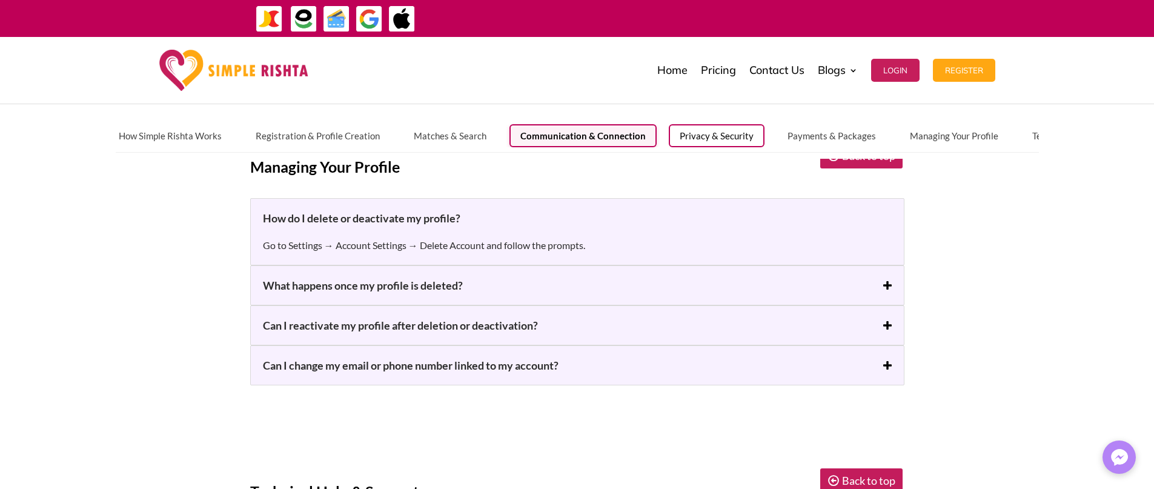
click at [689, 132] on button "Privacy & Security" at bounding box center [717, 135] width 96 height 23
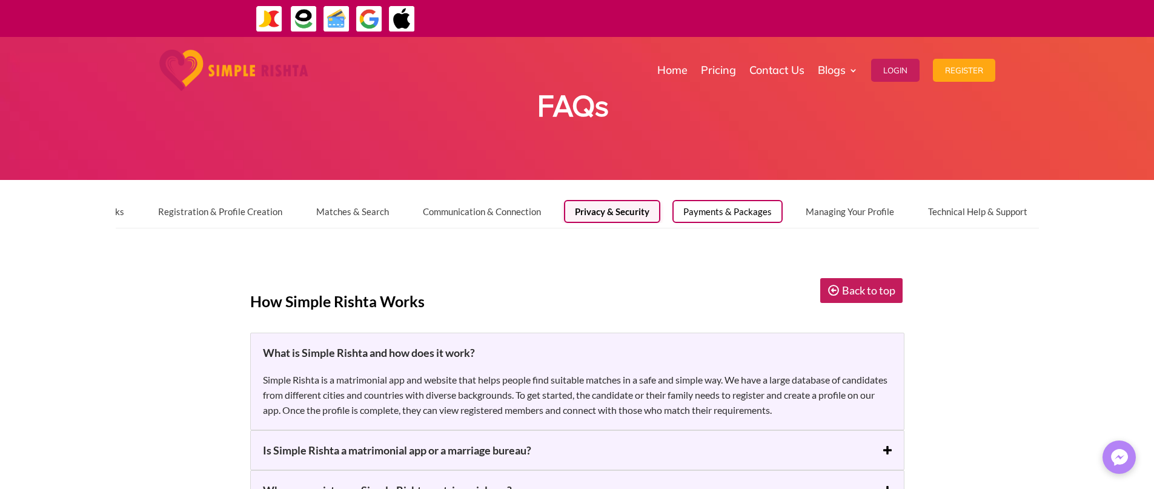
click at [688, 217] on button "Payments & Packages" at bounding box center [727, 211] width 110 height 23
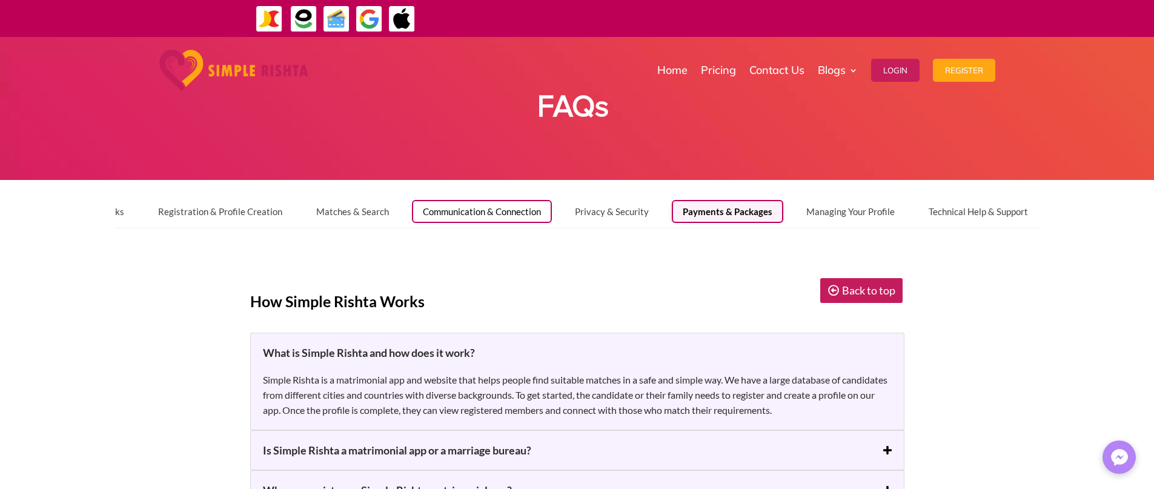
click at [494, 213] on button "Communication & Connection" at bounding box center [482, 211] width 140 height 23
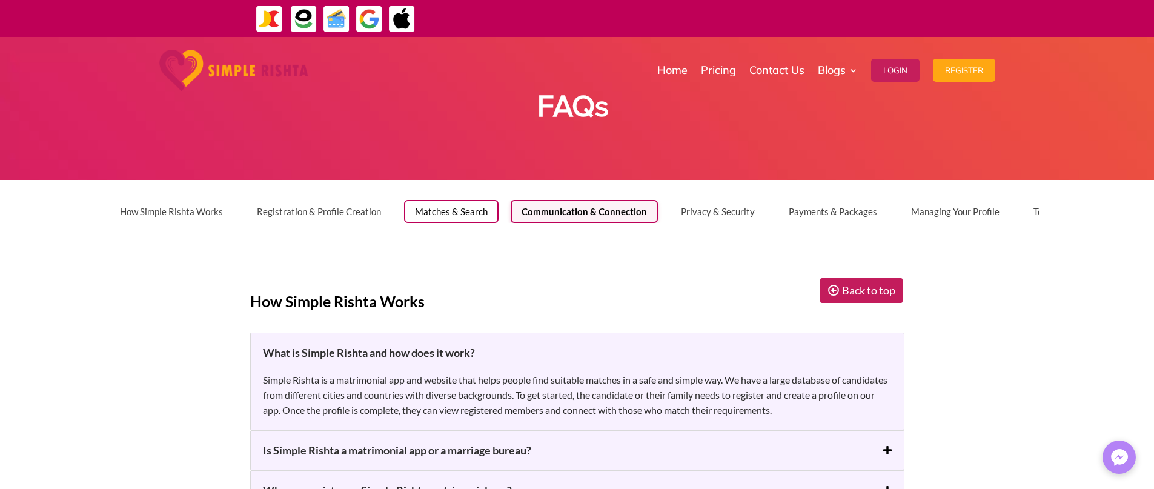
click at [435, 206] on button "Matches & Search" at bounding box center [451, 211] width 95 height 23
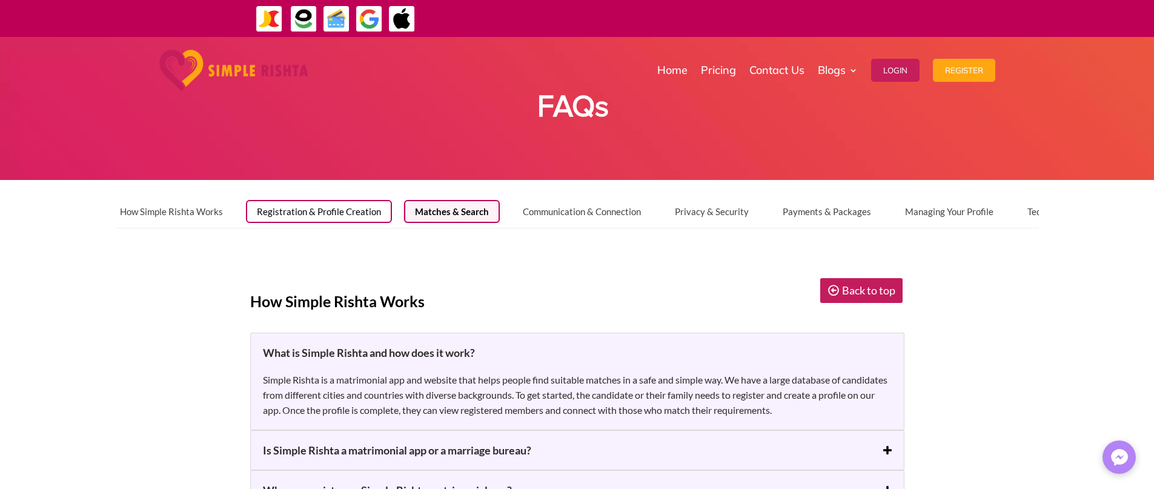
scroll to position [0, 0]
click at [348, 213] on button "Registration & Profile Creation" at bounding box center [332, 211] width 146 height 23
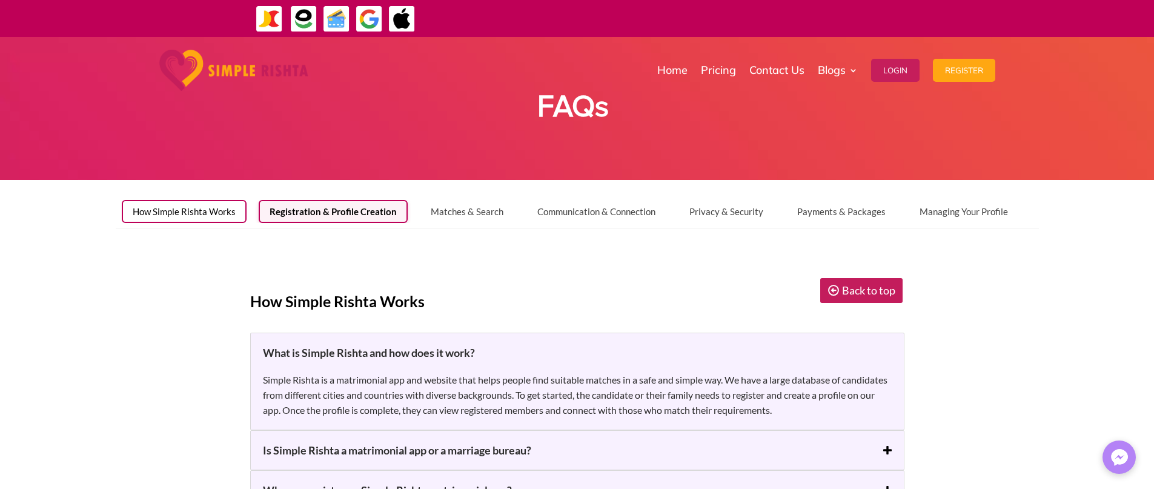
click at [188, 217] on button "How Simple Rishta Works" at bounding box center [184, 211] width 125 height 23
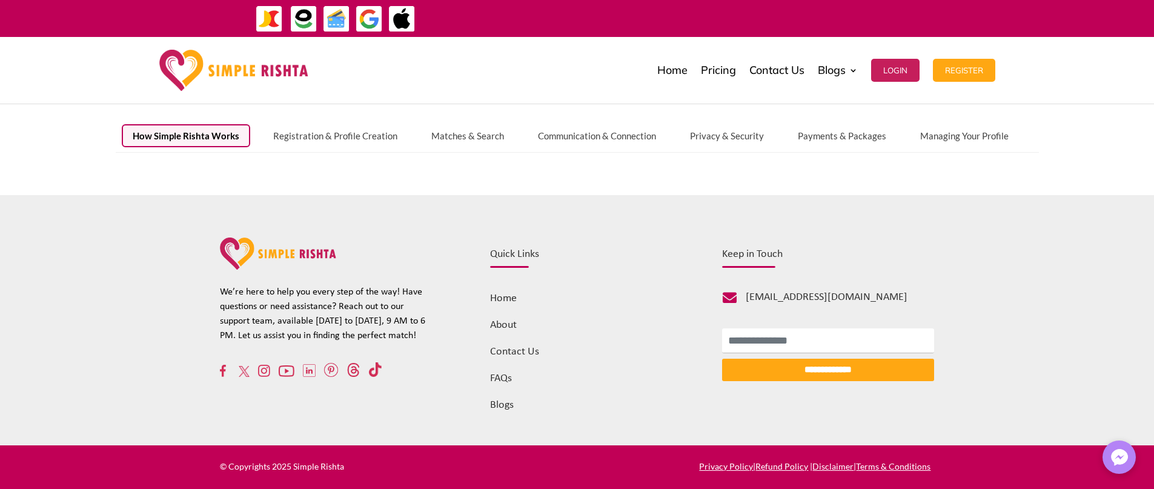
scroll to position [565, 0]
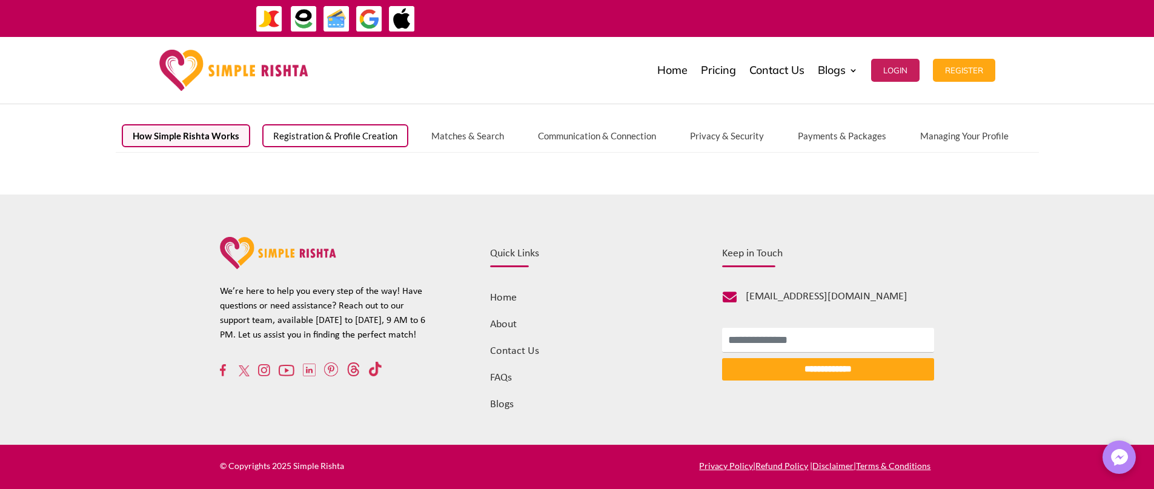
click at [311, 136] on button "Registration & Profile Creation" at bounding box center [335, 135] width 146 height 23
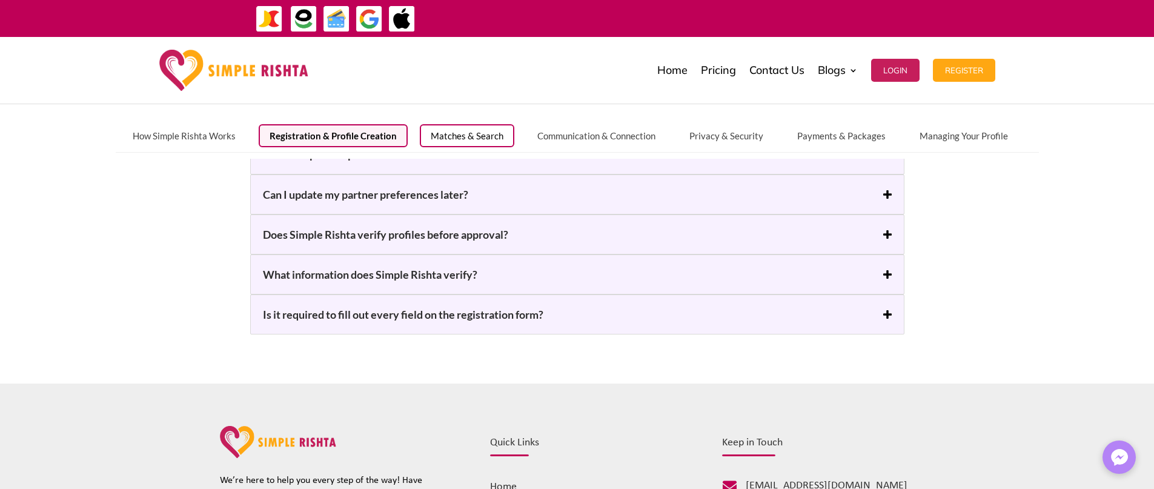
click at [448, 131] on button "Matches & Search" at bounding box center [467, 135] width 95 height 23
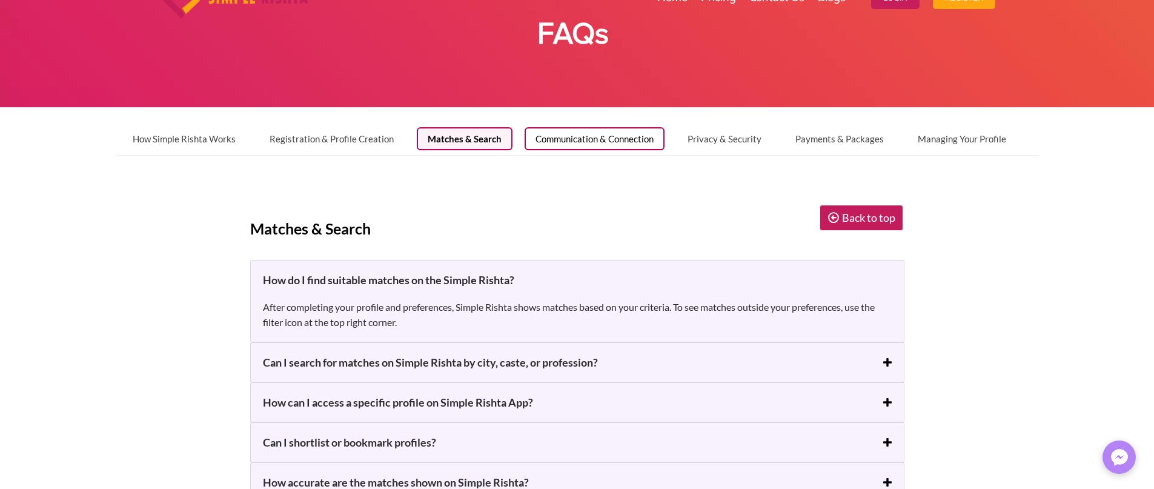
scroll to position [0, 0]
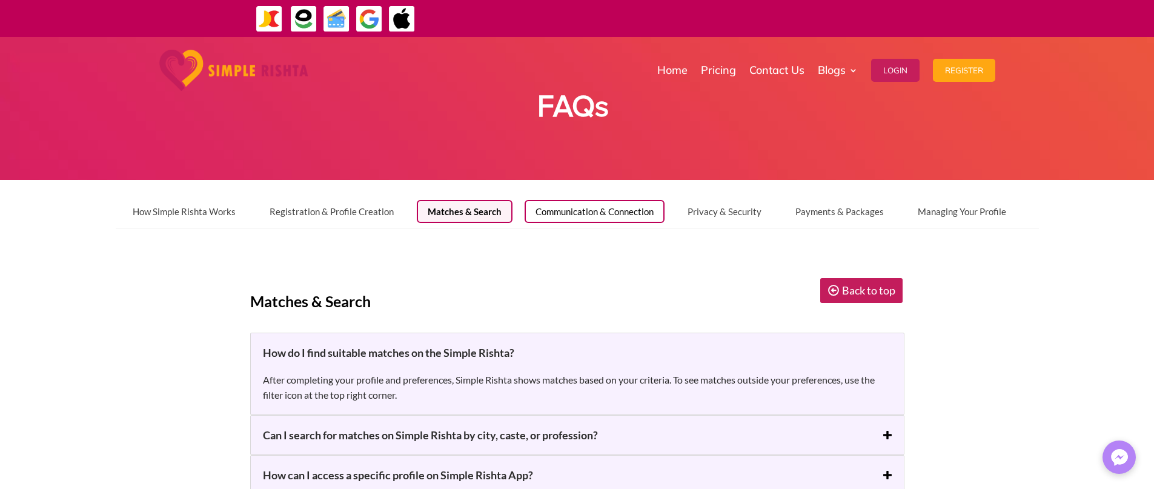
click at [590, 213] on button "Communication & Connection" at bounding box center [595, 211] width 140 height 23
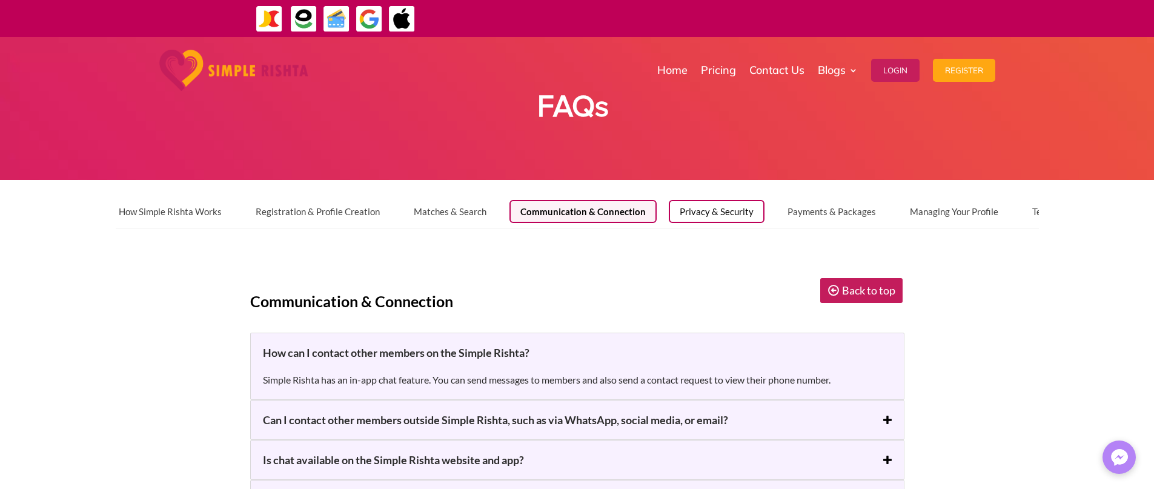
click at [721, 213] on button "Privacy & Security" at bounding box center [717, 211] width 96 height 23
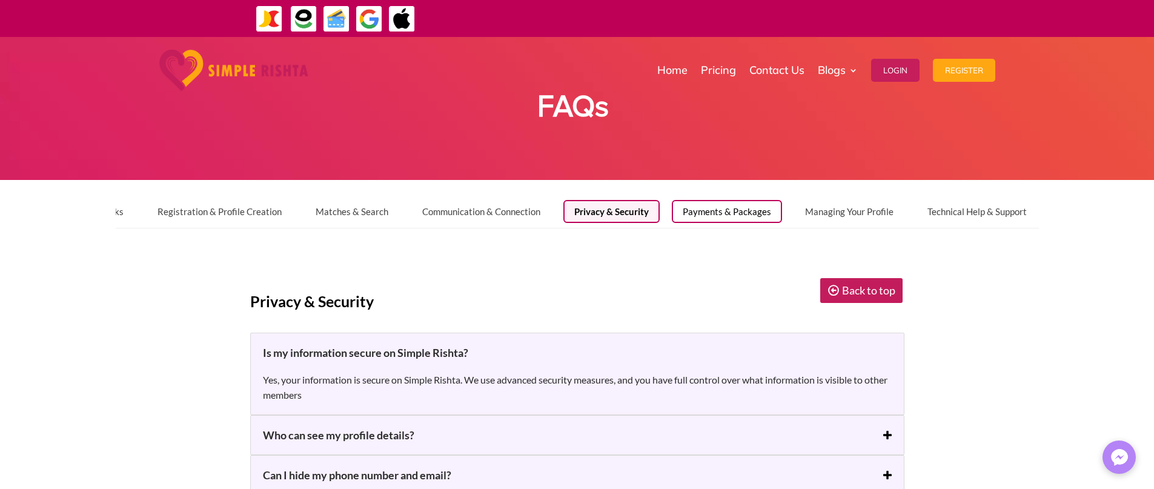
scroll to position [0, 111]
click at [746, 213] on button "Payments & Packages" at bounding box center [727, 211] width 110 height 23
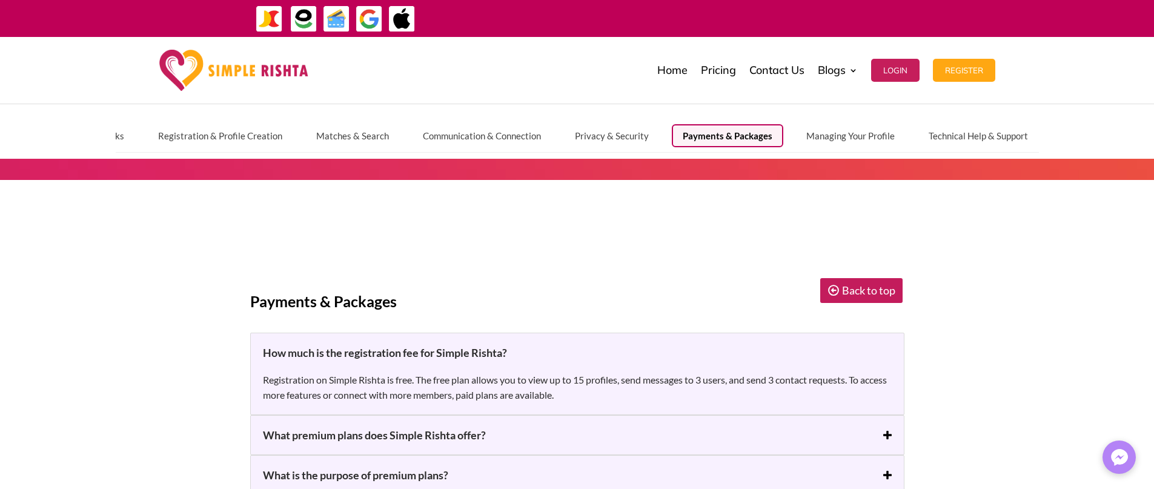
scroll to position [303, 0]
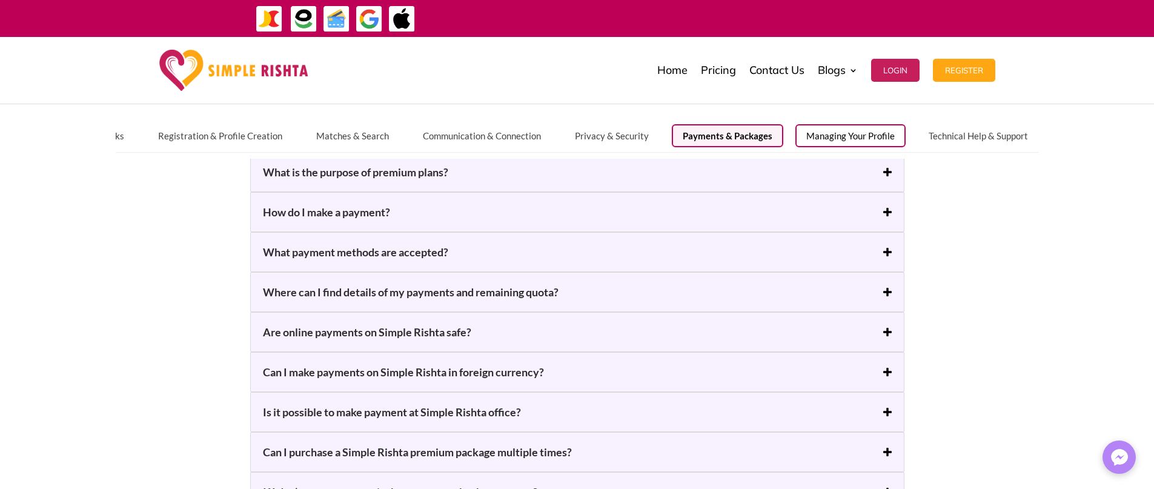
click at [826, 124] on button "Managing Your Profile" at bounding box center [850, 135] width 110 height 23
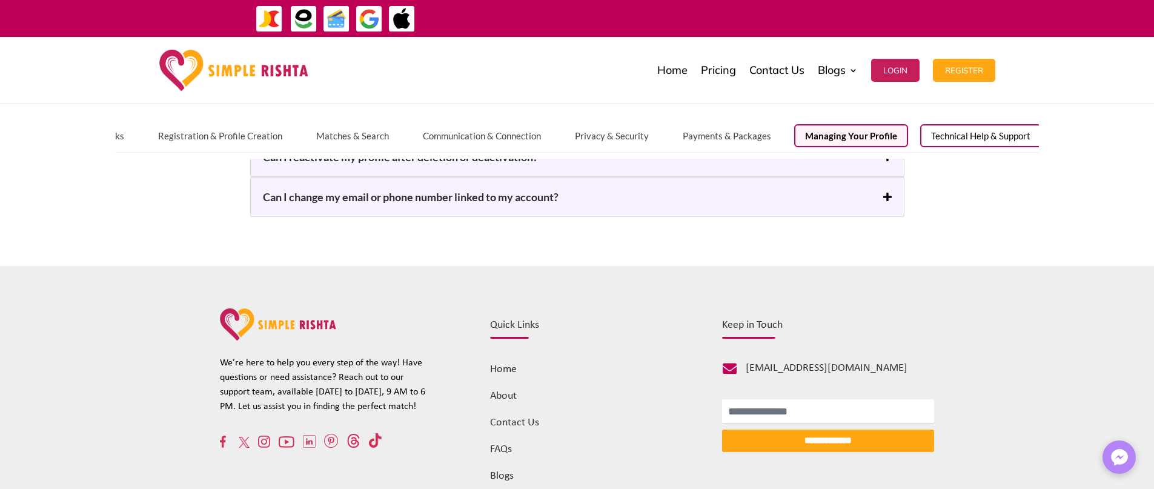
click at [948, 143] on button "Technical Help & Support" at bounding box center [980, 135] width 121 height 23
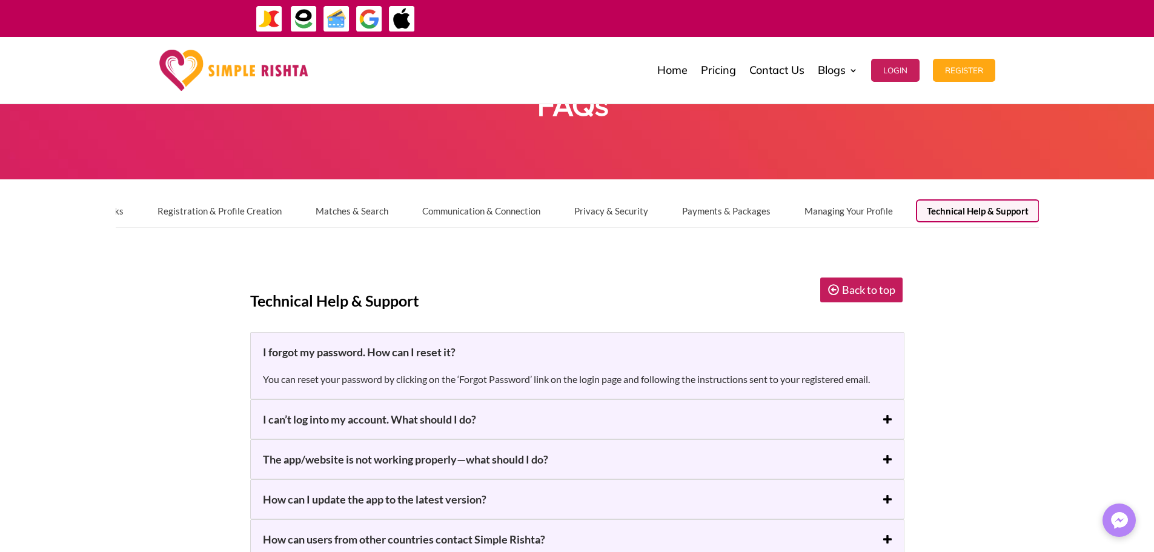
scroll to position [0, 0]
